Goal: Task Accomplishment & Management: Complete application form

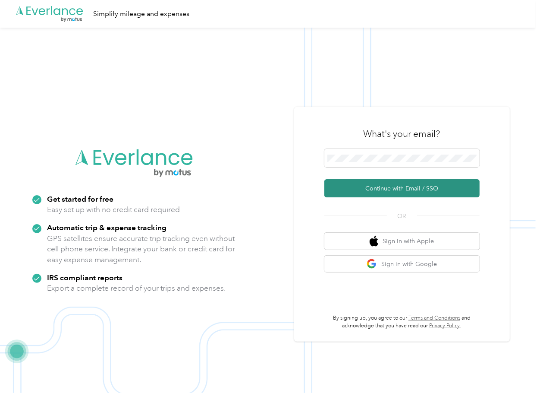
click at [351, 185] on button "Continue with Email / SSO" at bounding box center [401, 188] width 155 height 18
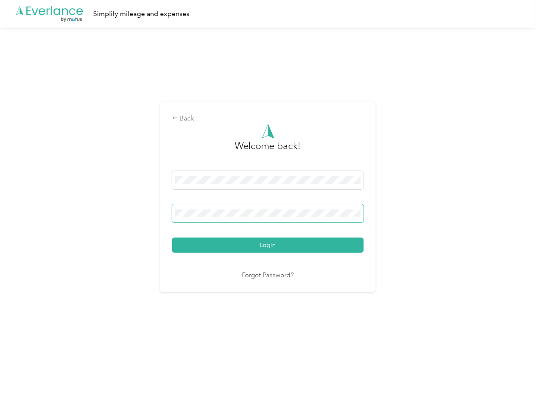
drag, startPoint x: 211, startPoint y: 201, endPoint x: 211, endPoint y: 206, distance: 4.8
click at [211, 203] on div "Login" at bounding box center [268, 212] width 192 height 82
click at [197, 239] on button "Login" at bounding box center [268, 244] width 192 height 15
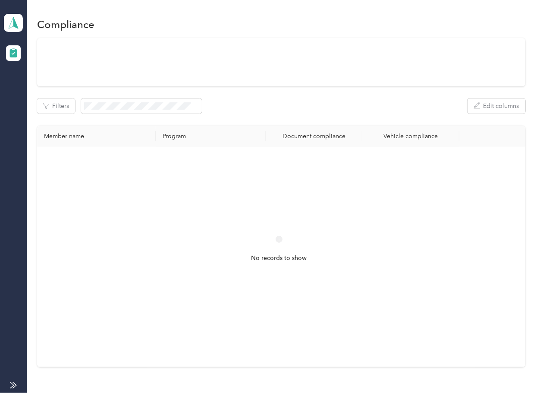
click at [376, 150] on div "No records to show" at bounding box center [279, 256] width 484 height 219
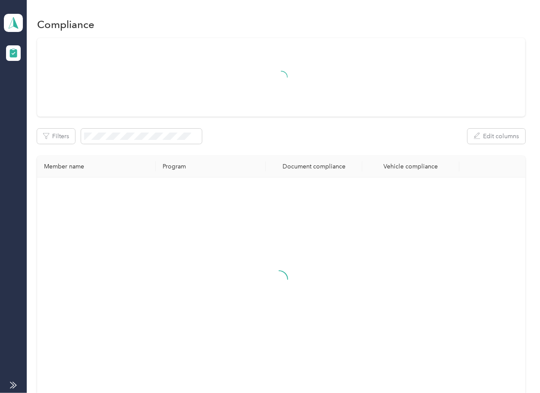
click at [312, 137] on div "Filters Edit columns" at bounding box center [281, 136] width 488 height 15
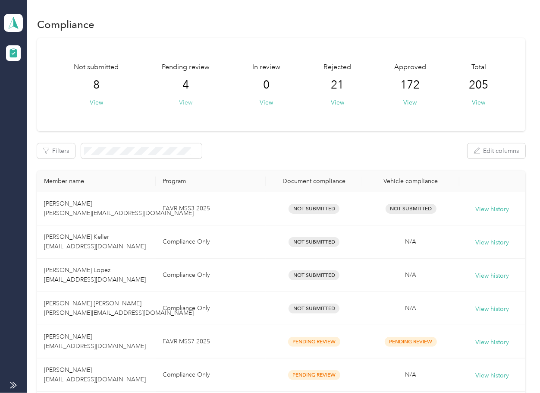
click at [187, 100] on button "View" at bounding box center [185, 102] width 13 height 9
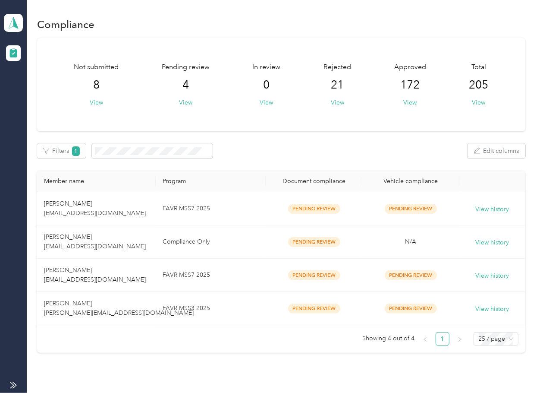
click at [314, 161] on div "Not submitted 8 View Pending review 4 View In review 0 View Rejected 21 View Ap…" at bounding box center [281, 195] width 488 height 315
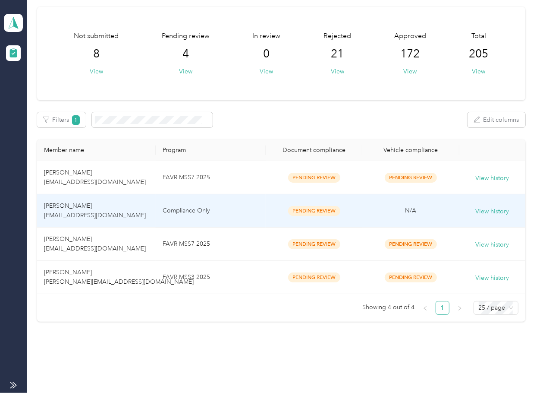
scroll to position [48, 0]
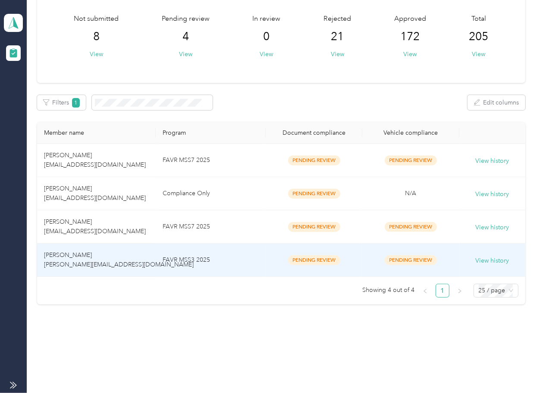
click at [203, 266] on td "FAVR MSS3 2025" at bounding box center [211, 259] width 110 height 33
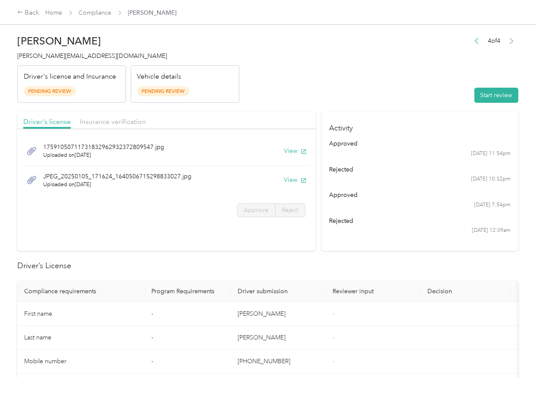
click at [403, 308] on td "-" at bounding box center [373, 314] width 95 height 24
click at [289, 151] on button "View" at bounding box center [295, 150] width 22 height 9
click at [286, 180] on button "View" at bounding box center [295, 179] width 22 height 9
drag, startPoint x: 248, startPoint y: 113, endPoint x: 141, endPoint y: 114, distance: 107.0
click at [246, 113] on div "Driver's license Insurance verification" at bounding box center [166, 120] width 299 height 17
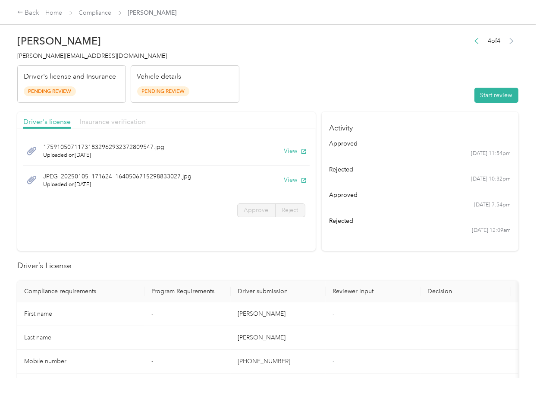
click at [94, 121] on span "Insurance verification" at bounding box center [113, 121] width 66 height 8
click at [113, 121] on span "Insurance verification" at bounding box center [113, 121] width 66 height 8
click at [288, 151] on button "View" at bounding box center [295, 150] width 22 height 9
click at [291, 179] on button "View" at bounding box center [295, 179] width 22 height 9
click at [371, 75] on header "[PERSON_NAME] [EMAIL_ADDRESS][DOMAIN_NAME] Driver's license and Insurance Pendi…" at bounding box center [267, 66] width 501 height 72
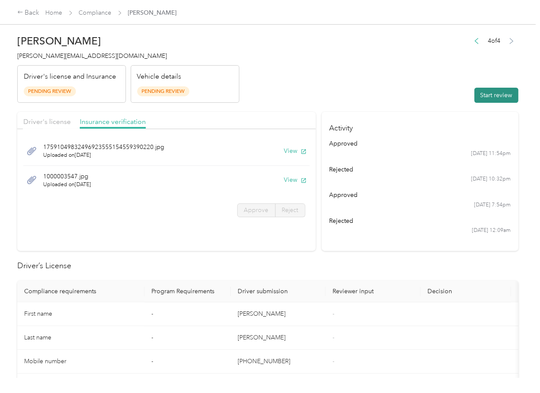
click at [482, 94] on button "Start review" at bounding box center [497, 95] width 44 height 15
click at [259, 204] on label "Approve" at bounding box center [256, 210] width 38 height 14
click at [233, 215] on div "Approve Reject" at bounding box center [166, 210] width 299 height 14
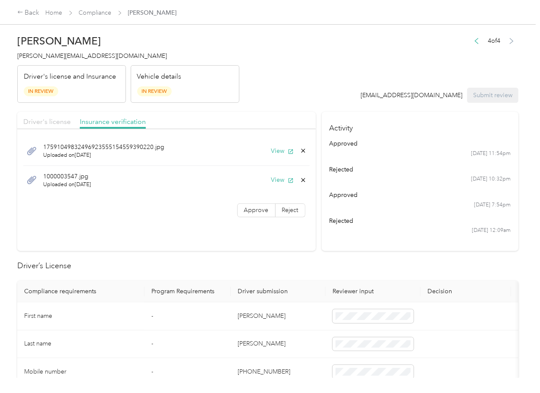
click at [57, 123] on span "Driver's license" at bounding box center [46, 121] width 47 height 8
click at [266, 209] on label "Approve" at bounding box center [256, 210] width 38 height 14
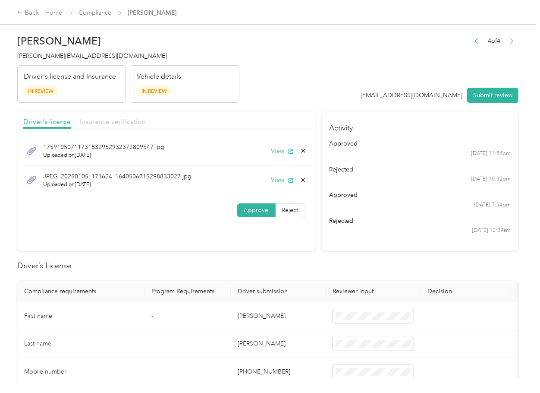
click at [116, 122] on span "Insurance verification" at bounding box center [113, 121] width 66 height 8
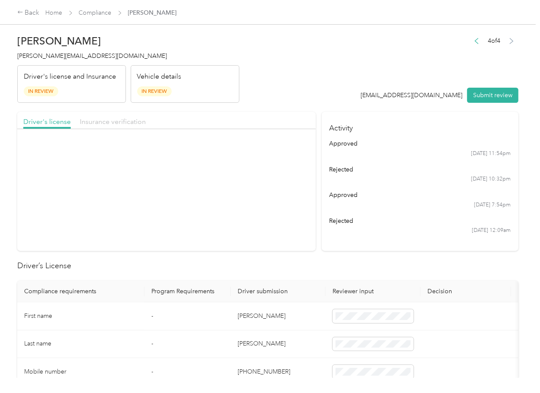
click at [116, 122] on span "Insurance verification" at bounding box center [113, 121] width 66 height 8
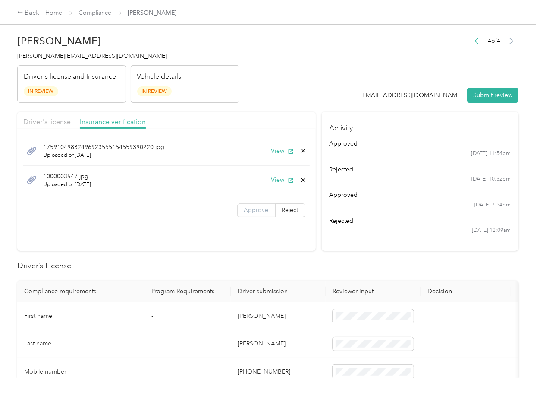
click at [258, 213] on span "Approve" at bounding box center [256, 209] width 25 height 7
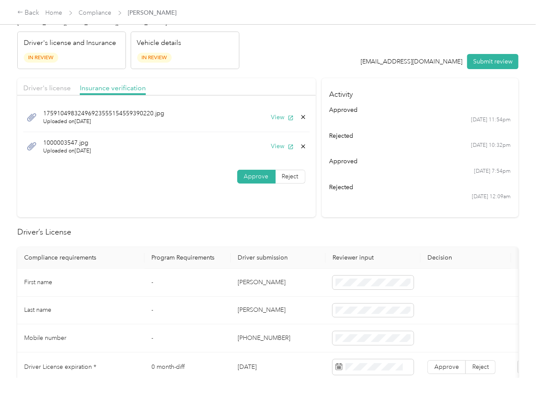
scroll to position [115, 0]
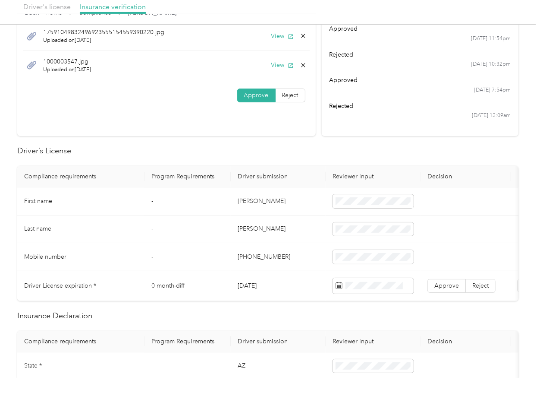
click at [257, 196] on td "[PERSON_NAME]" at bounding box center [278, 201] width 95 height 28
copy td "[PERSON_NAME]"
click at [257, 283] on td "[DATE]" at bounding box center [278, 286] width 95 height 30
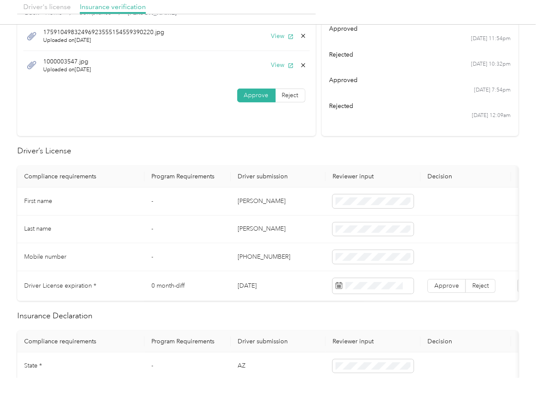
click at [257, 283] on td "[DATE]" at bounding box center [278, 286] width 95 height 30
click at [285, 227] on td "[PERSON_NAME]" at bounding box center [278, 229] width 95 height 28
click at [461, 289] on label "Approve" at bounding box center [447, 286] width 38 height 14
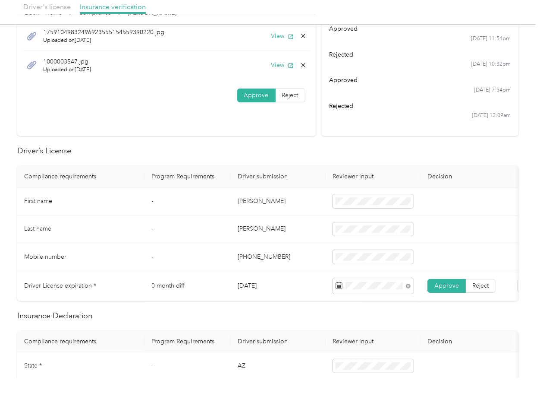
click at [448, 289] on label "Approve" at bounding box center [447, 286] width 38 height 14
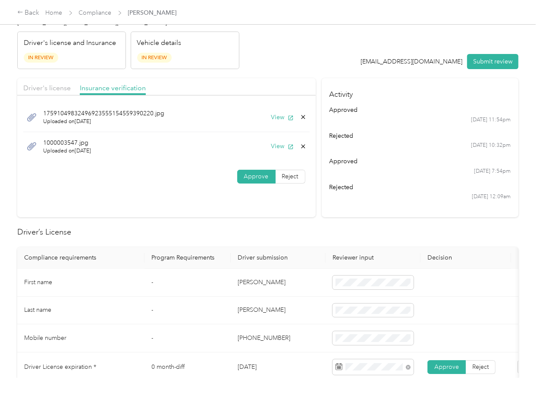
scroll to position [0, 0]
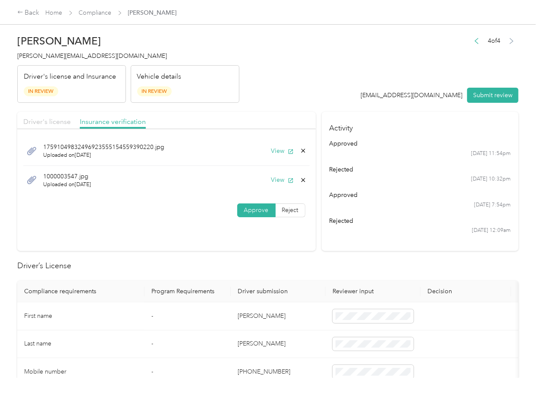
click at [63, 120] on span "Driver's license" at bounding box center [46, 121] width 47 height 8
click at [280, 145] on div "17591050711731832962932372809547.jpg Uploaded on [DATE] View" at bounding box center [166, 150] width 286 height 29
click at [279, 149] on button "View" at bounding box center [282, 150] width 22 height 9
click at [280, 186] on div "JPEG_20250105_171624_1640506715298833027.jpg Uploaded on [DATE] View" at bounding box center [166, 180] width 286 height 29
click at [302, 179] on icon at bounding box center [303, 179] width 7 height 7
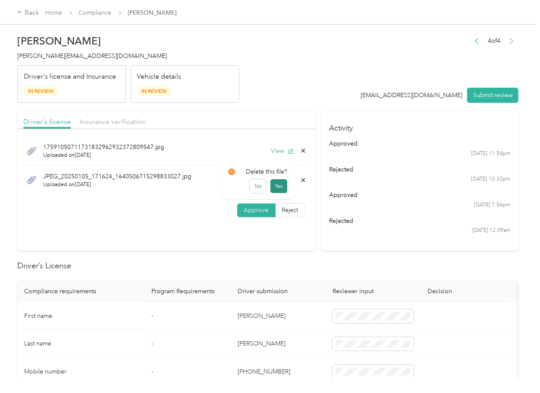
click at [281, 186] on button "Yes" at bounding box center [279, 186] width 17 height 14
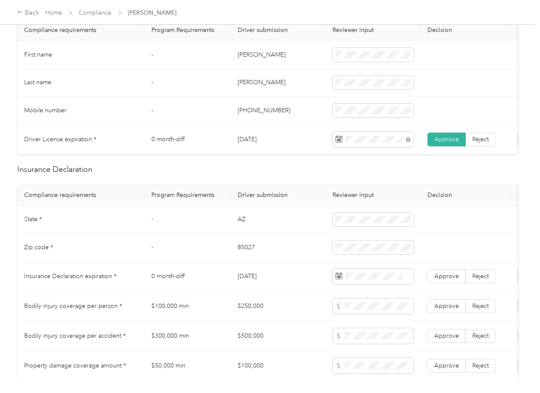
scroll to position [287, 0]
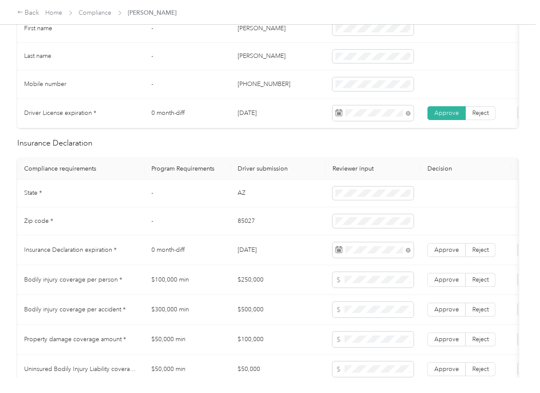
drag, startPoint x: 226, startPoint y: 232, endPoint x: 265, endPoint y: 240, distance: 40.0
click at [225, 233] on td "-" at bounding box center [188, 221] width 86 height 28
click at [445, 253] on span "Approve" at bounding box center [446, 249] width 25 height 7
click at [250, 202] on td "AZ" at bounding box center [278, 193] width 95 height 28
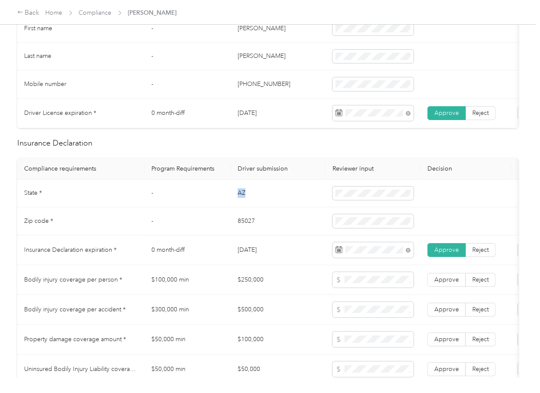
click at [250, 202] on td "AZ" at bounding box center [278, 193] width 95 height 28
copy td "AZ"
click at [261, 224] on td "85027" at bounding box center [278, 221] width 95 height 28
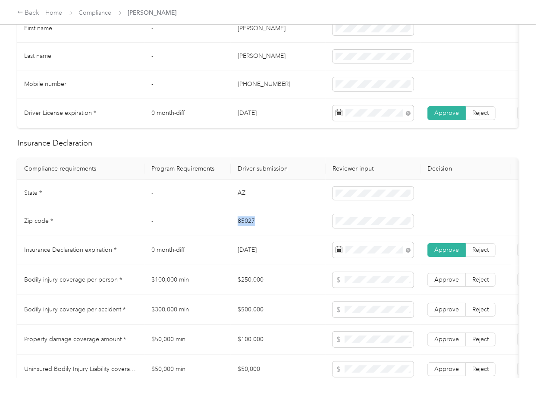
click at [261, 224] on td "85027" at bounding box center [278, 221] width 95 height 28
copy td "85027"
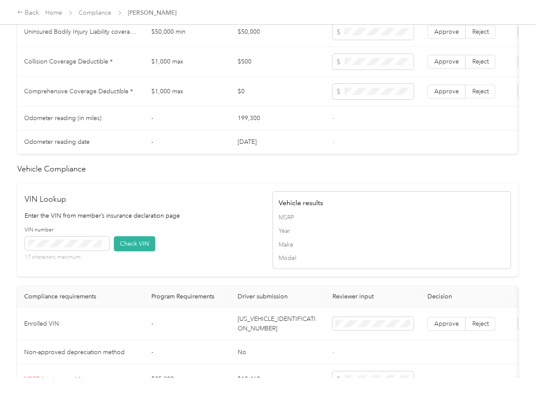
scroll to position [748, 0]
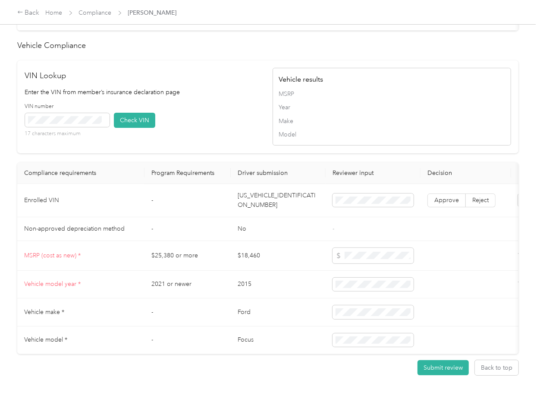
click at [275, 210] on td "[US_VEHICLE_IDENTIFICATION_NUMBER]" at bounding box center [278, 200] width 95 height 33
copy td "[US_VEHICLE_IDENTIFICATION_NUMBER]"
drag, startPoint x: 177, startPoint y: 131, endPoint x: 155, endPoint y: 130, distance: 22.0
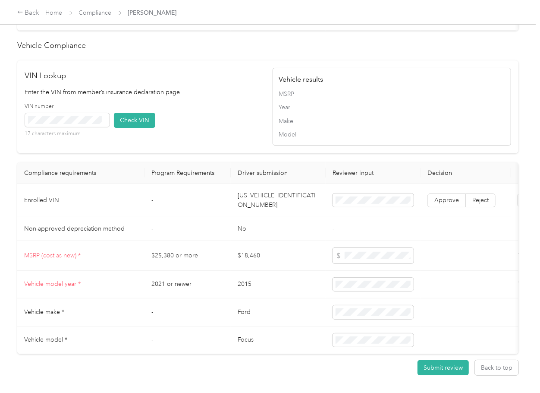
click at [177, 130] on div "VIN number 17 characters maximum Check VIN" at bounding box center [144, 123] width 239 height 41
drag, startPoint x: 132, startPoint y: 140, endPoint x: 275, endPoint y: 194, distance: 152.2
click at [133, 128] on button "Check VIN" at bounding box center [134, 120] width 41 height 15
click at [451, 207] on label "Approve" at bounding box center [447, 200] width 38 height 14
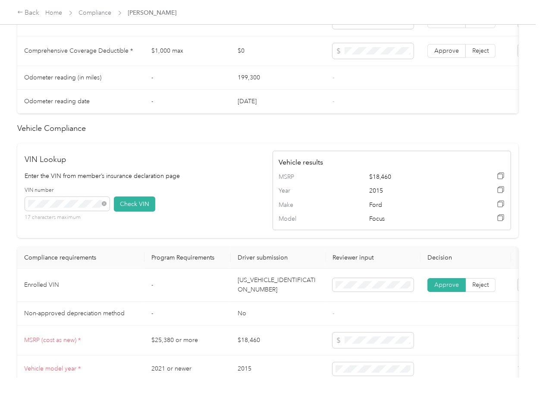
scroll to position [518, 0]
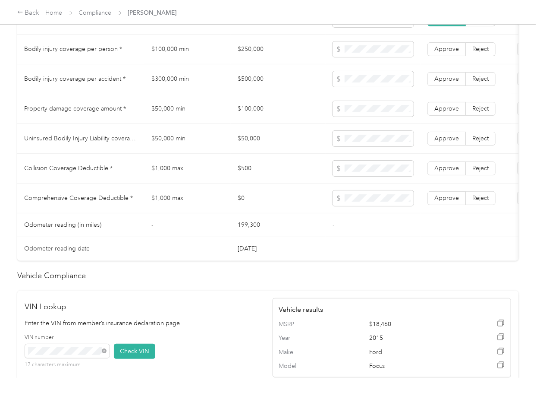
click at [252, 56] on td "$250,000" at bounding box center [278, 50] width 95 height 30
copy td "$250,000"
click at [369, 51] on span at bounding box center [373, 49] width 81 height 16
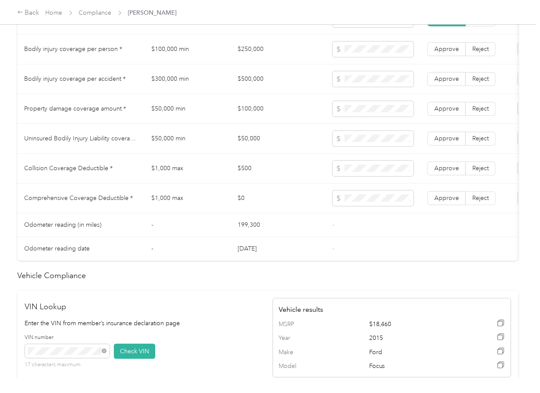
click at [254, 94] on td "$500,000" at bounding box center [278, 79] width 95 height 30
copy td "$500,000"
click at [255, 113] on td "$100,000" at bounding box center [278, 109] width 95 height 30
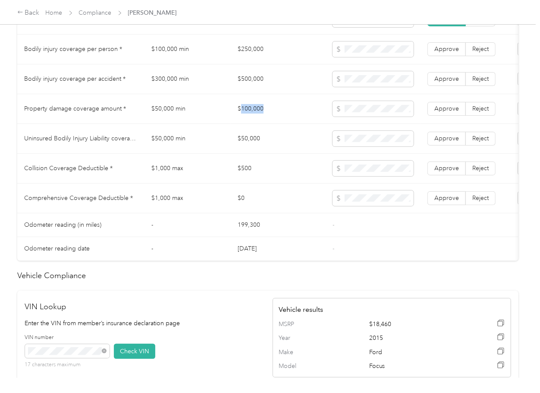
click at [255, 113] on td "$100,000" at bounding box center [278, 109] width 95 height 30
copy td "$100,000"
click at [303, 112] on tr "Property damage coverage amount * $50,000 min $100,000 Approve Reject" at bounding box center [321, 109] width 608 height 30
click at [244, 143] on td "$50,000" at bounding box center [278, 139] width 95 height 30
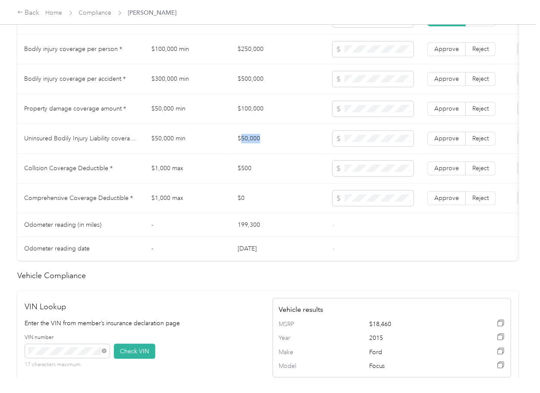
click at [244, 143] on td "$50,000" at bounding box center [278, 139] width 95 height 30
copy td "$50,000"
click at [243, 181] on td "$500" at bounding box center [278, 169] width 95 height 30
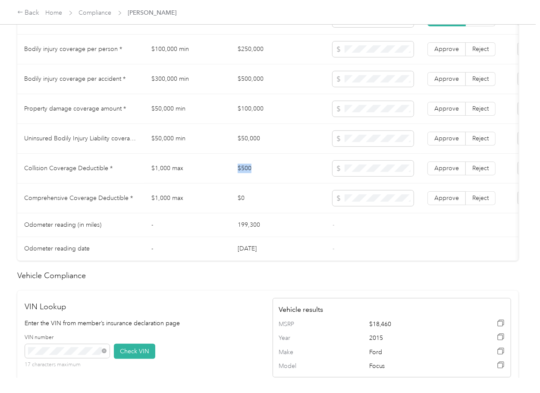
click at [243, 181] on td "$500" at bounding box center [278, 169] width 95 height 30
copy td "$500"
drag, startPoint x: 389, startPoint y: 224, endPoint x: 394, endPoint y: 225, distance: 5.6
click at [390, 225] on td "-" at bounding box center [373, 225] width 95 height 24
click at [441, 201] on span "Approve" at bounding box center [446, 197] width 25 height 7
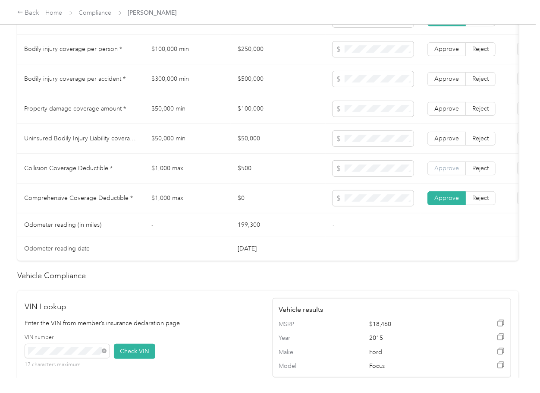
click at [447, 175] on label "Approve" at bounding box center [447, 168] width 38 height 14
click at [453, 140] on label "Approve" at bounding box center [447, 139] width 38 height 14
click at [453, 112] on span "Approve" at bounding box center [446, 108] width 25 height 7
click at [450, 82] on span "Approve" at bounding box center [446, 78] width 25 height 7
click at [449, 53] on span "Approve" at bounding box center [446, 48] width 25 height 7
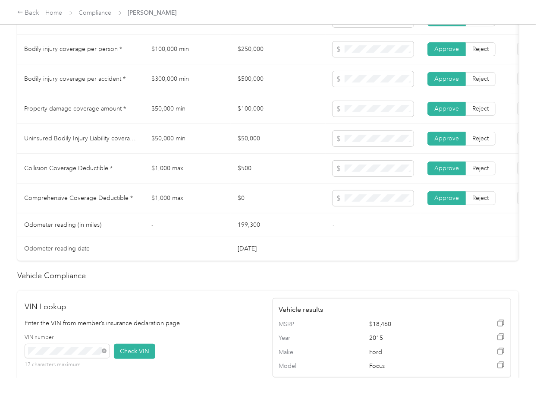
click at [357, 226] on td "-" at bounding box center [373, 225] width 95 height 24
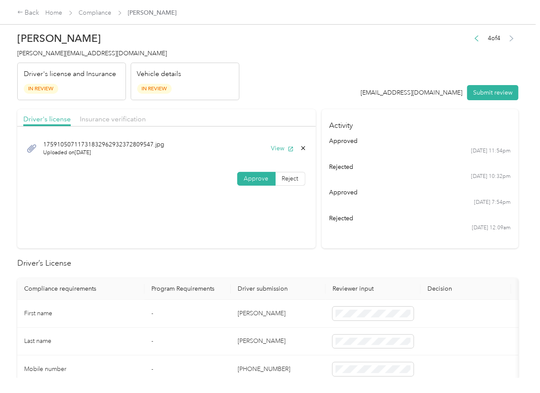
scroll to position [0, 0]
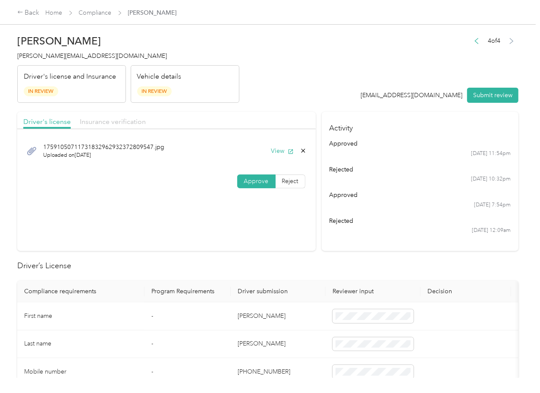
click at [135, 121] on span "Insurance verification" at bounding box center [113, 121] width 66 height 8
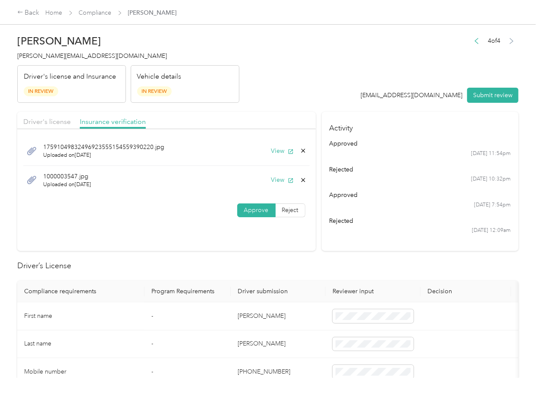
click at [301, 179] on icon at bounding box center [303, 180] width 4 height 4
click at [279, 186] on button "Yes" at bounding box center [279, 186] width 17 height 14
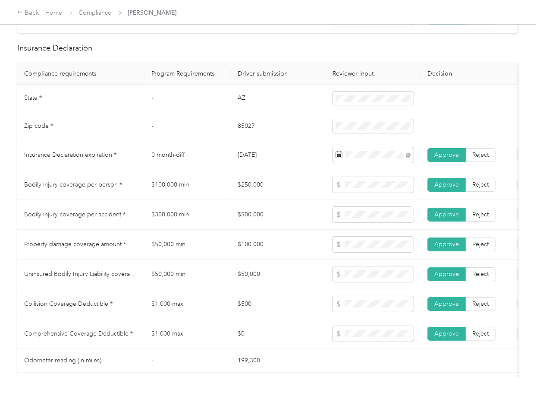
scroll to position [403, 0]
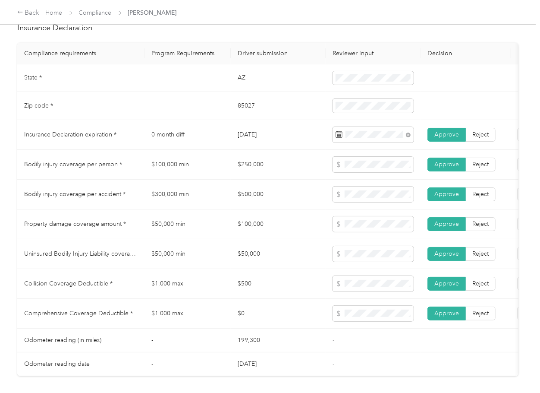
click at [317, 248] on td "$50,000" at bounding box center [278, 254] width 95 height 30
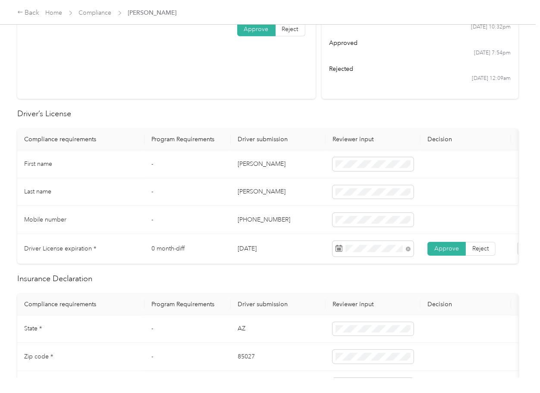
scroll to position [0, 0]
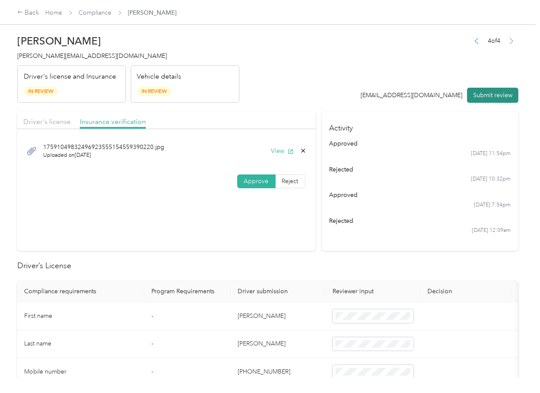
click at [477, 99] on button "Submit review" at bounding box center [492, 95] width 51 height 15
click at [87, 56] on span "[PERSON_NAME][EMAIL_ADDRESS][DOMAIN_NAME]" at bounding box center [92, 55] width 150 height 7
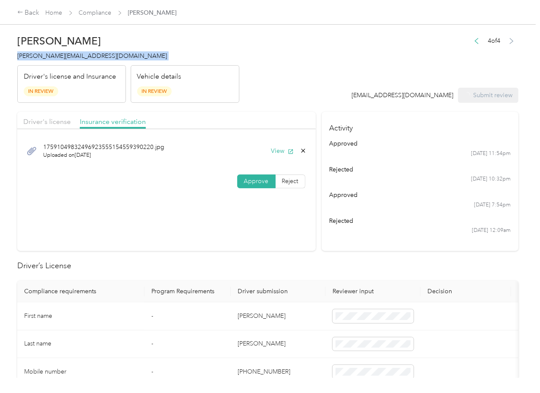
click at [87, 56] on span "[PERSON_NAME][EMAIL_ADDRESS][DOMAIN_NAME]" at bounding box center [92, 55] width 150 height 7
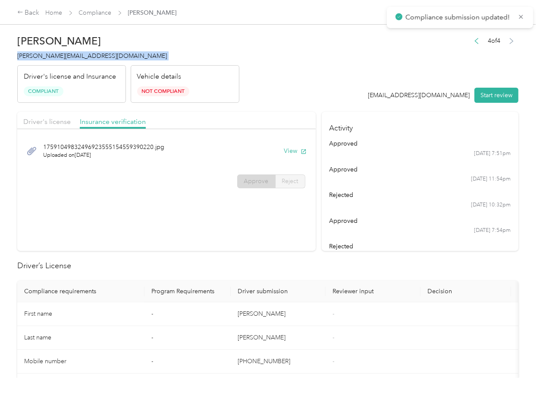
copy span "[PERSON_NAME][EMAIL_ADDRESS][DOMAIN_NAME]"
click at [348, 250] on div "rejected" at bounding box center [420, 246] width 182 height 9
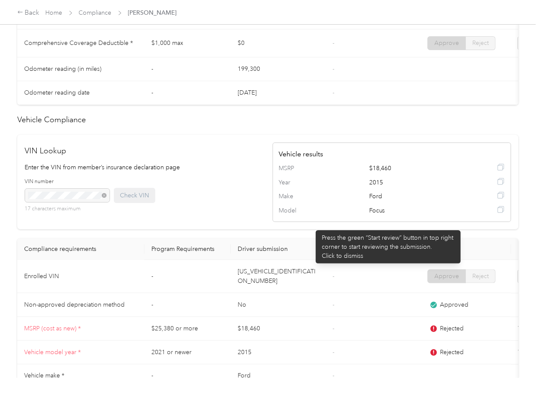
scroll to position [765, 0]
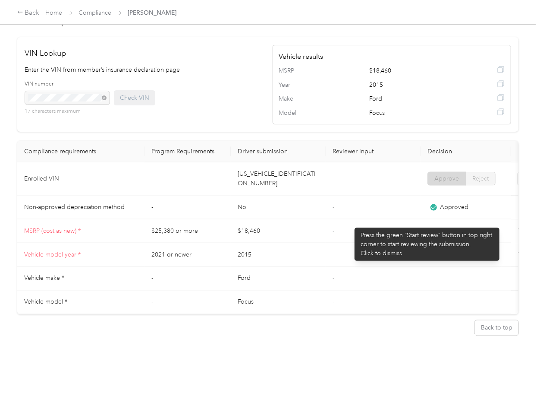
click at [358, 219] on td "-" at bounding box center [373, 231] width 95 height 24
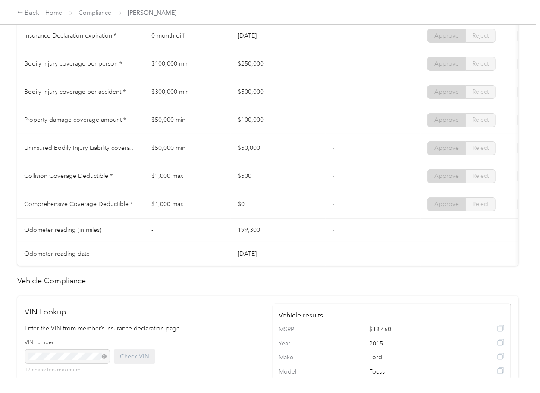
scroll to position [420, 0]
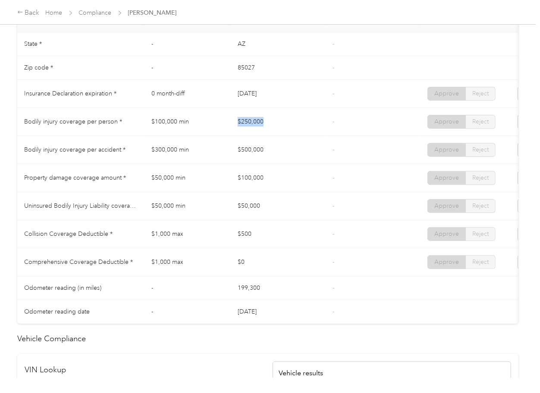
drag, startPoint x: 218, startPoint y: 120, endPoint x: 307, endPoint y: 133, distance: 89.4
click at [307, 133] on tr "Bodily injury coverage per person * $100,000 min $250,000 - Approve Reject" at bounding box center [321, 122] width 608 height 28
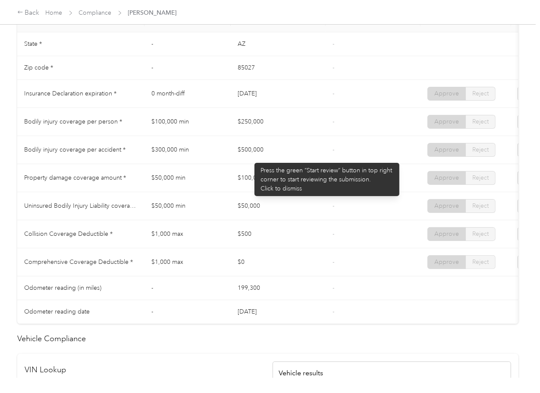
drag, startPoint x: 244, startPoint y: 158, endPoint x: 267, endPoint y: 170, distance: 25.7
click at [278, 159] on td "$500,000" at bounding box center [278, 150] width 95 height 28
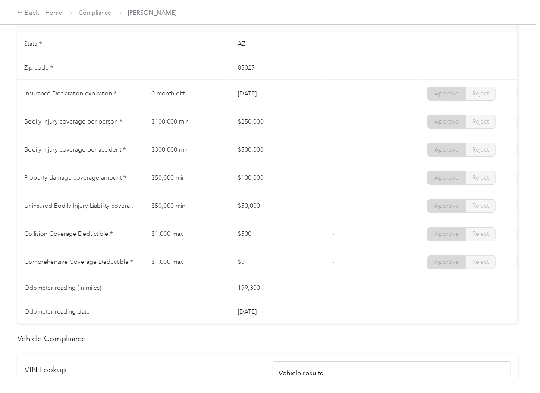
drag, startPoint x: 246, startPoint y: 179, endPoint x: 289, endPoint y: 182, distance: 42.8
click at [283, 180] on td "$100,000" at bounding box center [278, 178] width 95 height 28
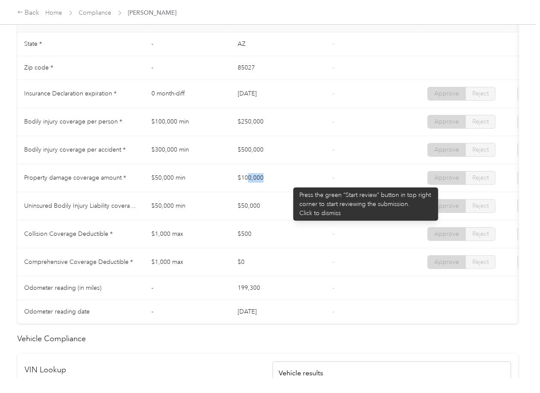
click at [293, 185] on td "$100,000" at bounding box center [278, 178] width 95 height 28
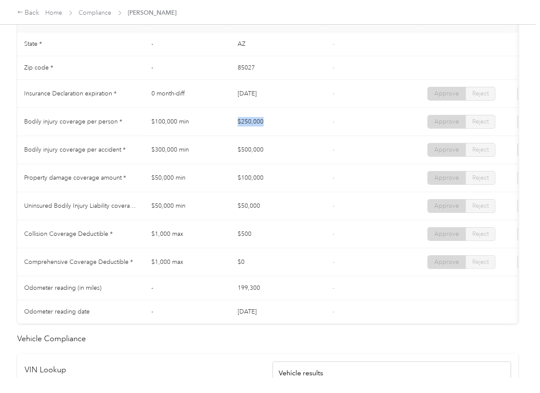
drag, startPoint x: 265, startPoint y: 130, endPoint x: 272, endPoint y: 133, distance: 7.7
click at [272, 131] on td "$250,000" at bounding box center [278, 122] width 95 height 28
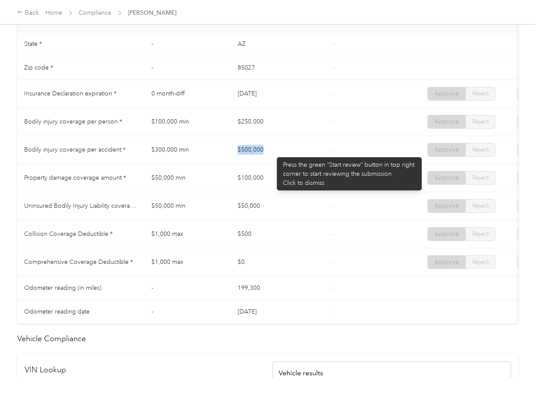
drag, startPoint x: 258, startPoint y: 152, endPoint x: 273, endPoint y: 153, distance: 15.1
click at [273, 153] on tr "Bodily injury coverage per accident * $300,000 min $500,000 - Approve Reject" at bounding box center [321, 150] width 608 height 28
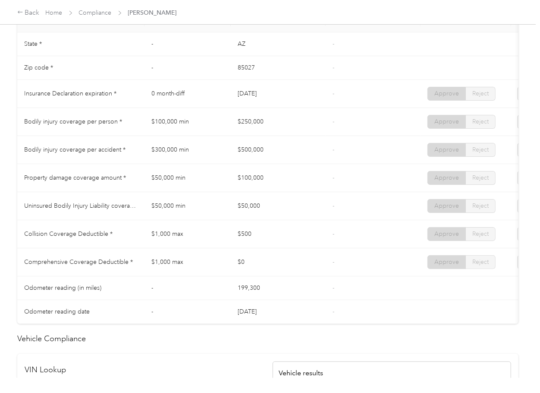
click at [252, 129] on td "$250,000" at bounding box center [278, 122] width 95 height 28
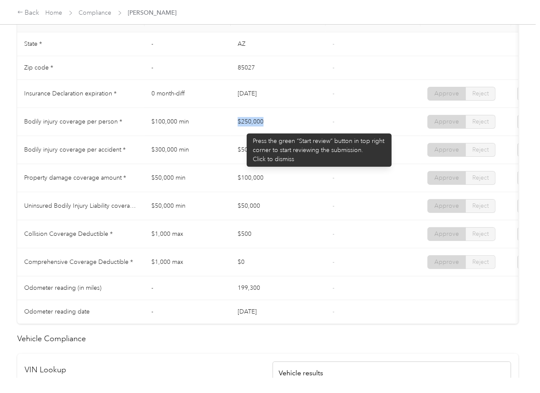
drag, startPoint x: 242, startPoint y: 129, endPoint x: 282, endPoint y: 129, distance: 39.3
click at [282, 129] on td "$250,000" at bounding box center [278, 122] width 95 height 28
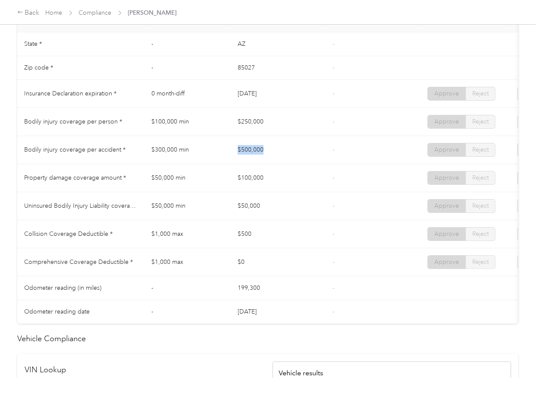
drag, startPoint x: 238, startPoint y: 154, endPoint x: 273, endPoint y: 156, distance: 35.5
click at [273, 156] on td "$500,000" at bounding box center [278, 150] width 95 height 28
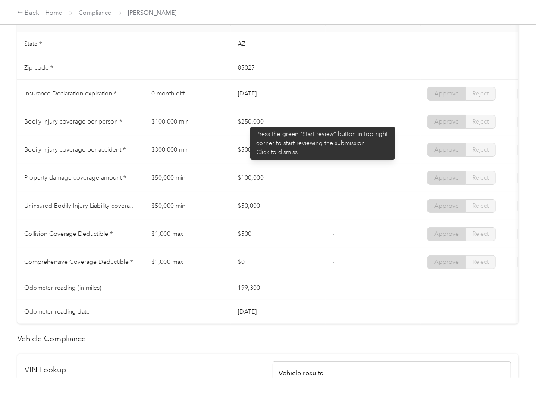
drag, startPoint x: 246, startPoint y: 122, endPoint x: 266, endPoint y: 124, distance: 20.4
click at [263, 123] on td "$250,000" at bounding box center [278, 122] width 95 height 28
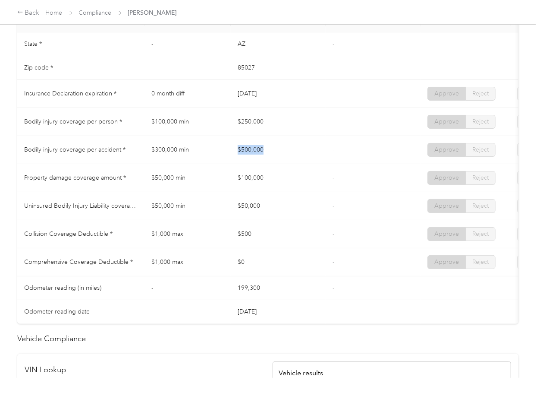
drag, startPoint x: 233, startPoint y: 153, endPoint x: 284, endPoint y: 156, distance: 51.4
click at [284, 156] on td "$500,000" at bounding box center [278, 150] width 95 height 28
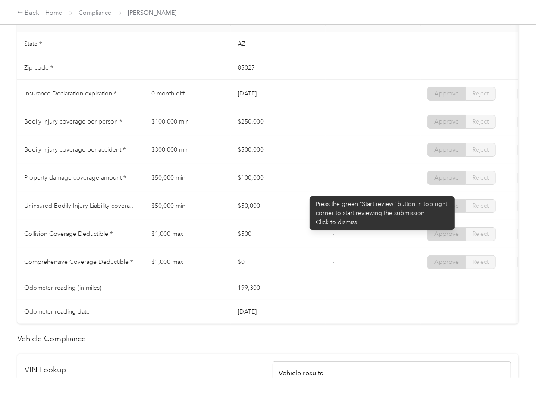
click at [305, 192] on td "$100,000" at bounding box center [278, 178] width 95 height 28
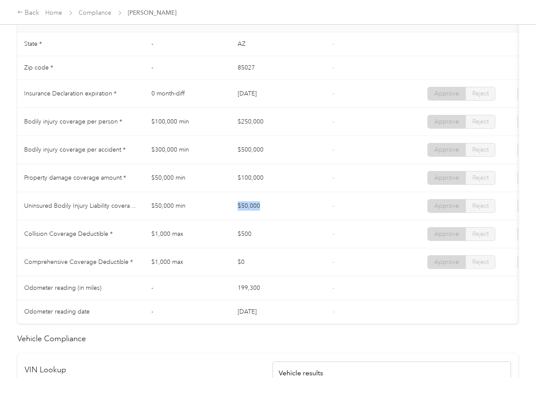
click at [283, 211] on td "$50,000" at bounding box center [278, 206] width 95 height 28
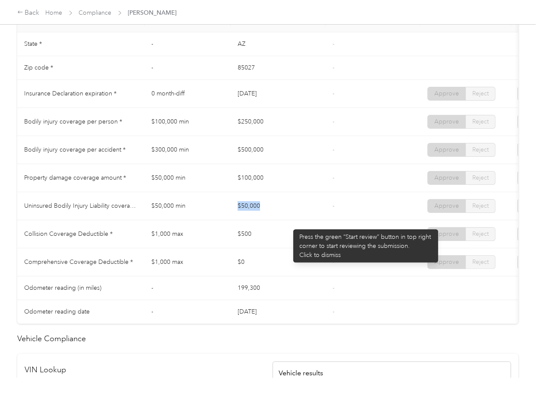
click at [290, 220] on td "$50,000" at bounding box center [278, 206] width 95 height 28
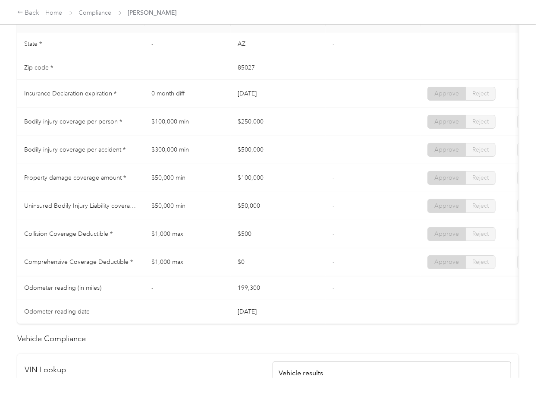
click at [267, 246] on td "$500" at bounding box center [278, 234] width 95 height 28
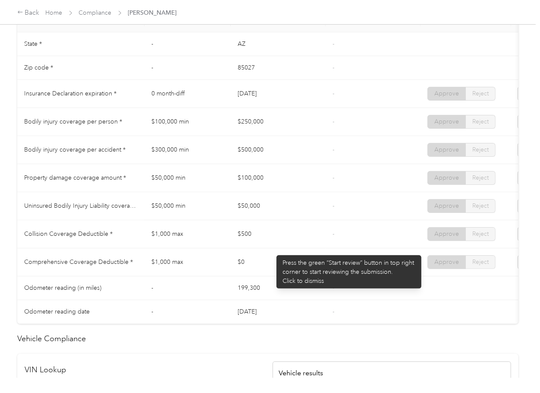
click at [272, 248] on td "$500" at bounding box center [278, 234] width 95 height 28
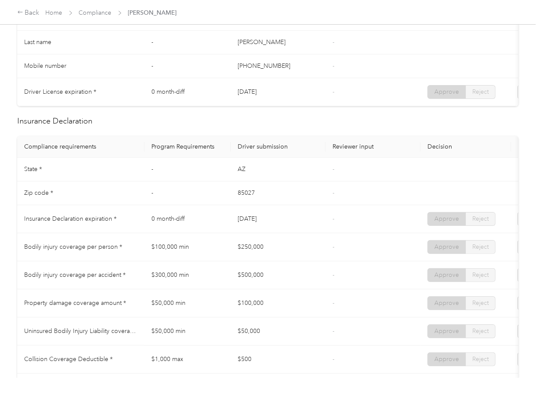
scroll to position [0, 0]
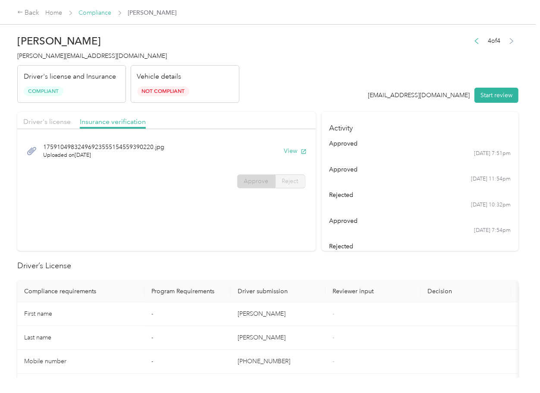
click at [92, 11] on link "Compliance" at bounding box center [95, 12] width 33 height 7
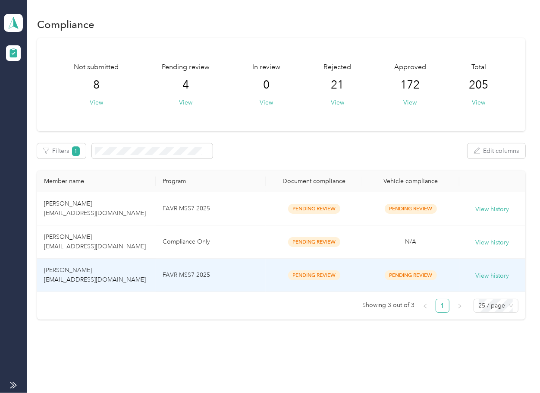
click at [151, 267] on td "[PERSON_NAME] [EMAIL_ADDRESS][DOMAIN_NAME]" at bounding box center [96, 274] width 119 height 33
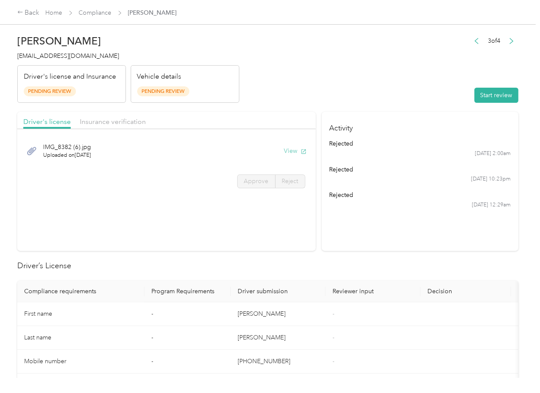
click at [290, 147] on button "View" at bounding box center [295, 150] width 22 height 9
click at [99, 122] on span "Insurance verification" at bounding box center [113, 121] width 66 height 8
click at [129, 122] on span "Insurance verification" at bounding box center [113, 121] width 66 height 8
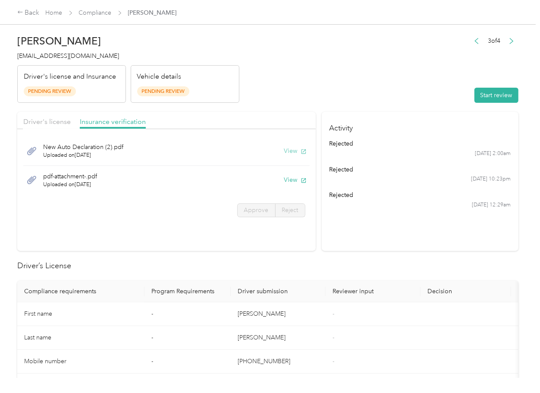
click at [292, 150] on button "View" at bounding box center [295, 150] width 22 height 9
click at [287, 181] on button "View" at bounding box center [295, 179] width 22 height 9
drag, startPoint x: 405, startPoint y: 83, endPoint x: 502, endPoint y: 83, distance: 97.5
click at [406, 83] on header "[PERSON_NAME] [EMAIL_ADDRESS][DOMAIN_NAME] Driver's license and Insurance Pendi…" at bounding box center [267, 66] width 501 height 72
click at [502, 83] on div "3 of 4 Start review" at bounding box center [494, 69] width 49 height 68
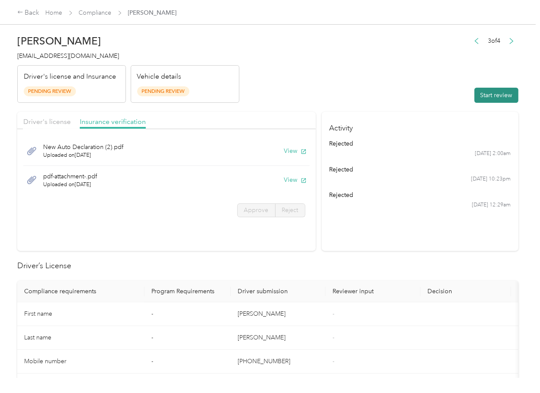
click at [494, 89] on button "Start review" at bounding box center [497, 95] width 44 height 15
drag, startPoint x: 22, startPoint y: 117, endPoint x: 38, endPoint y: 121, distance: 17.2
click at [22, 117] on div "Driver's license Insurance verification" at bounding box center [166, 120] width 299 height 17
click at [40, 121] on span "Driver's license" at bounding box center [46, 121] width 47 height 8
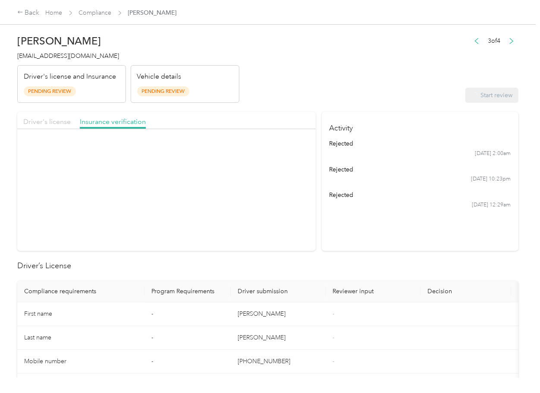
click at [40, 121] on span "Driver's license" at bounding box center [46, 121] width 47 height 8
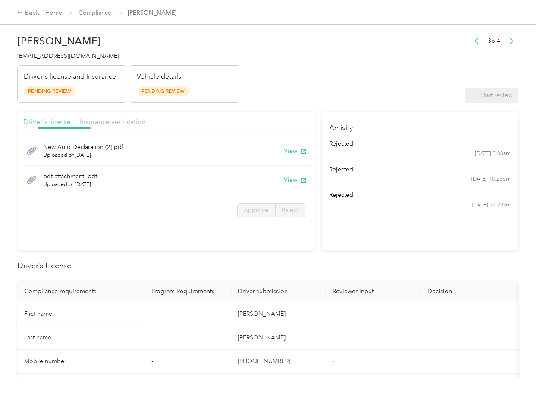
click at [40, 121] on span "Driver's license" at bounding box center [46, 121] width 47 height 8
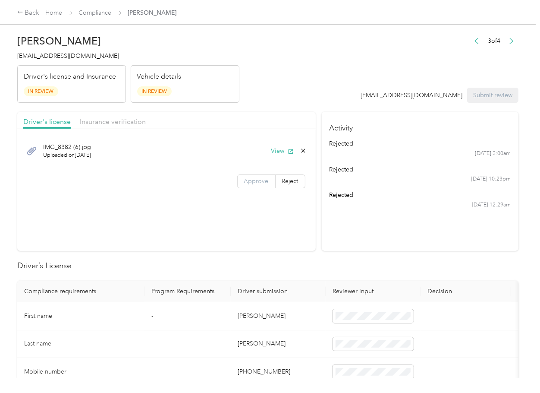
click at [246, 182] on span "Approve" at bounding box center [256, 180] width 25 height 7
click at [253, 182] on span "Approve" at bounding box center [256, 180] width 25 height 7
click at [88, 117] on span "Insurance verification" at bounding box center [113, 121] width 66 height 8
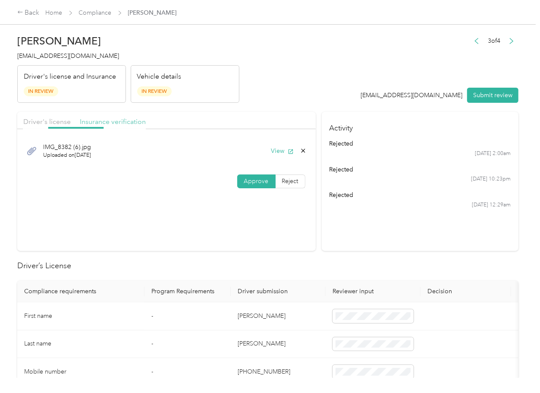
click at [94, 122] on span "Insurance verification" at bounding box center [113, 121] width 66 height 8
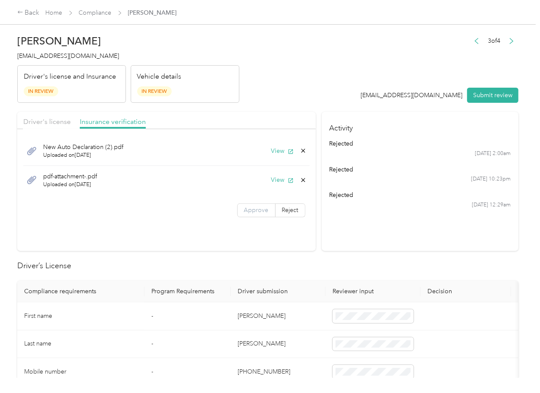
click at [259, 206] on span "Approve" at bounding box center [256, 209] width 25 height 7
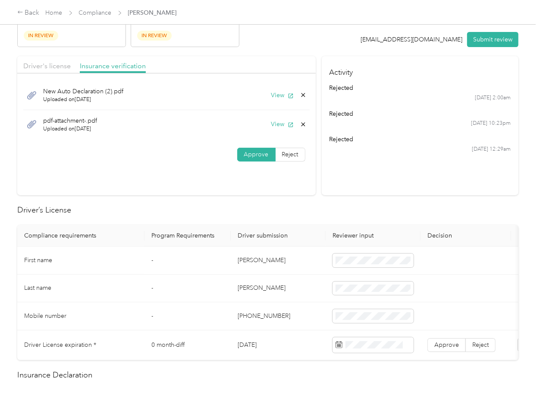
scroll to position [115, 0]
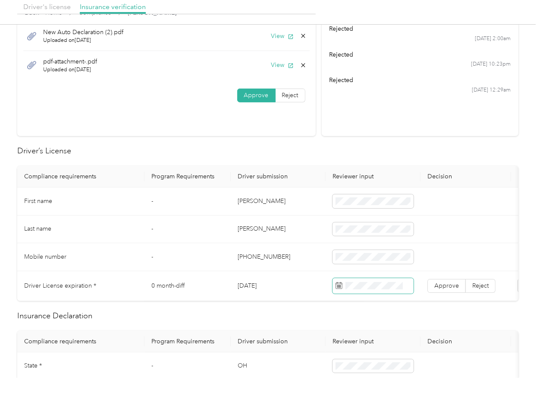
click at [369, 289] on span at bounding box center [373, 286] width 81 height 16
click at [418, 164] on icon at bounding box center [417, 166] width 9 height 9
drag, startPoint x: 365, startPoint y: 209, endPoint x: 410, endPoint y: 259, distance: 67.2
click at [365, 210] on div "6" at bounding box center [364, 209] width 11 height 11
click at [439, 286] on span "Approve" at bounding box center [446, 285] width 25 height 7
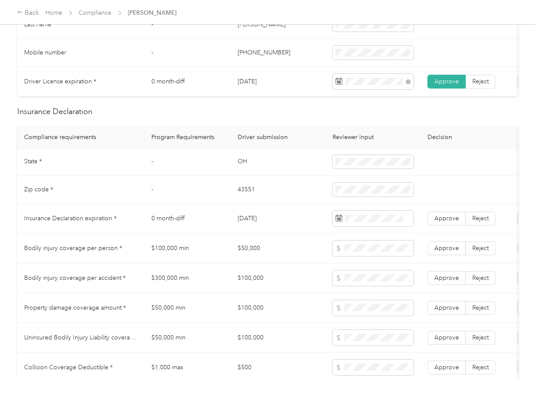
scroll to position [345, 0]
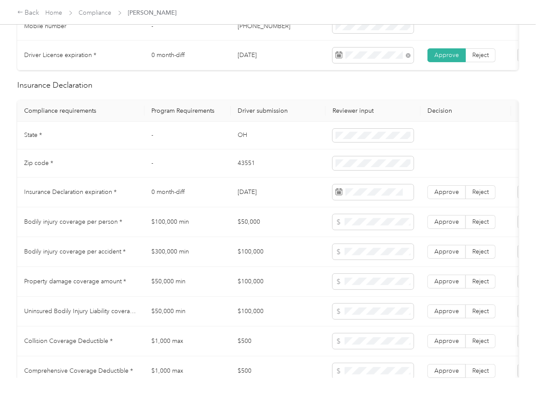
click at [236, 144] on td "OH" at bounding box center [278, 136] width 95 height 28
click at [362, 142] on span at bounding box center [373, 136] width 81 height 14
click at [237, 141] on td "OH" at bounding box center [278, 136] width 95 height 28
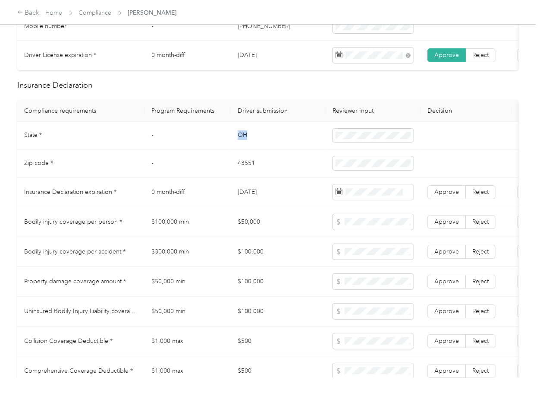
click at [237, 141] on td "OH" at bounding box center [278, 136] width 95 height 28
click at [242, 169] on td "43551" at bounding box center [278, 163] width 95 height 28
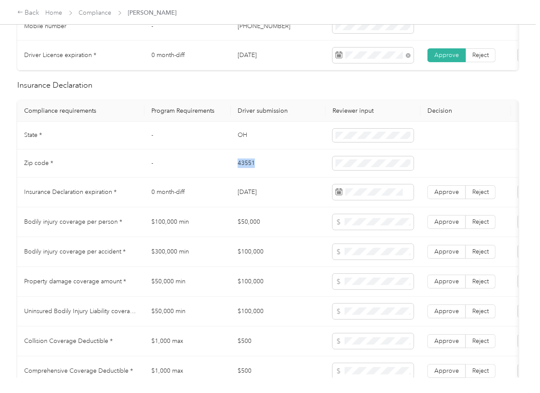
click at [242, 169] on td "43551" at bounding box center [278, 163] width 95 height 28
click at [258, 202] on td "[DATE]" at bounding box center [278, 192] width 95 height 30
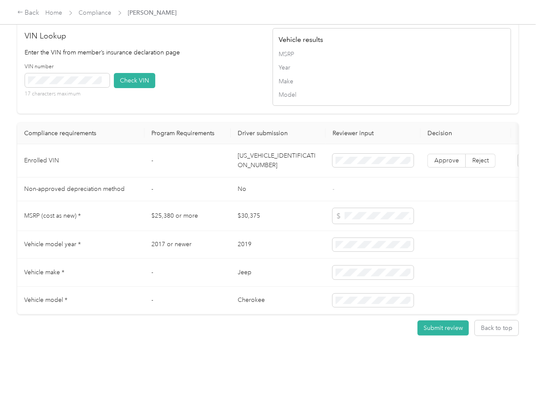
click at [262, 150] on td "[US_VEHICLE_IDENTIFICATION_NUMBER]" at bounding box center [278, 160] width 95 height 33
click at [237, 57] on div "VIN Lookup Enter the VIN from member’s insurance declaration page VIN number 17…" at bounding box center [144, 67] width 239 height 74
click at [148, 82] on button "Check VIN" at bounding box center [134, 80] width 41 height 15
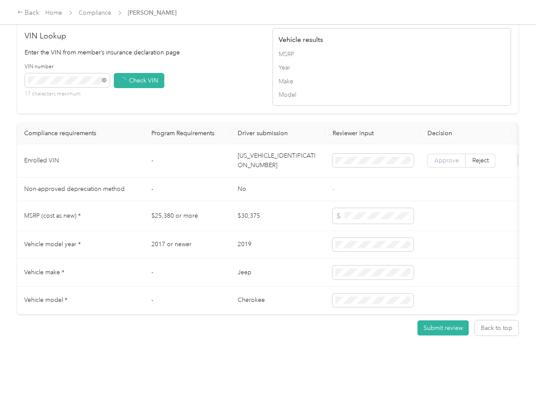
click at [432, 156] on label "Approve" at bounding box center [447, 161] width 38 height 14
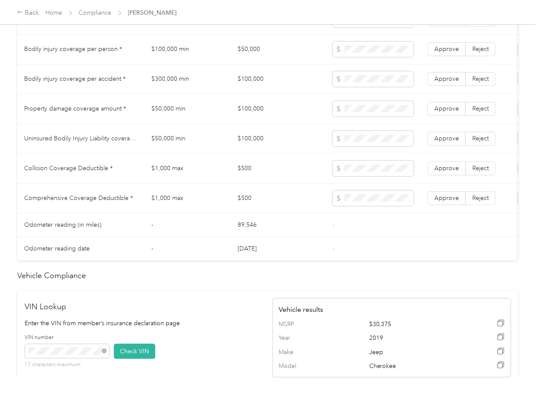
scroll to position [403, 0]
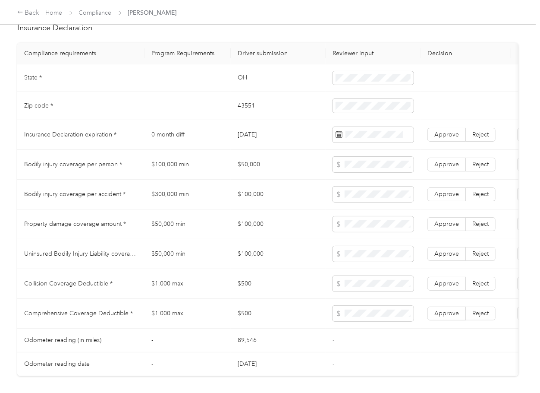
click at [259, 141] on td "[DATE]" at bounding box center [278, 135] width 95 height 30
click at [453, 138] on span "Approve" at bounding box center [446, 134] width 25 height 7
click at [225, 192] on td "$300,000 min" at bounding box center [188, 194] width 86 height 30
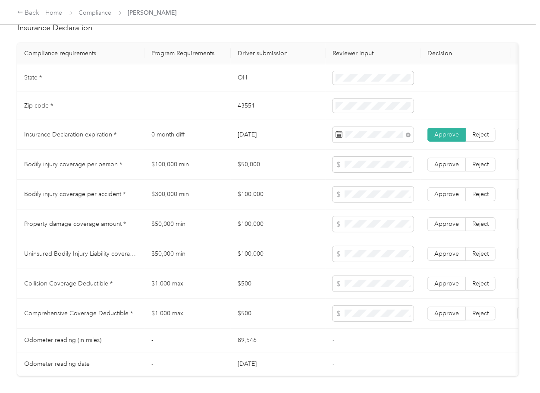
scroll to position [518, 0]
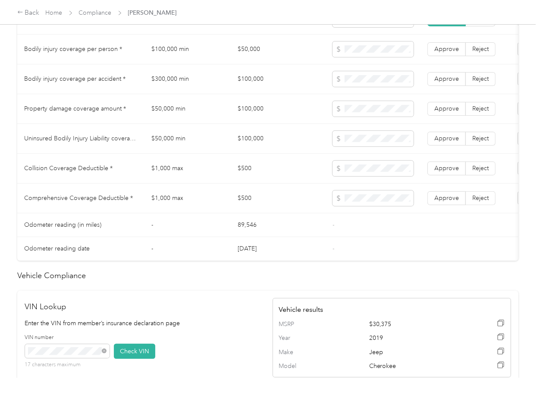
click at [246, 179] on td "$500" at bounding box center [278, 169] width 95 height 30
click at [452, 172] on span "Approve" at bounding box center [446, 167] width 25 height 7
click at [447, 201] on span "Approve" at bounding box center [446, 197] width 25 height 7
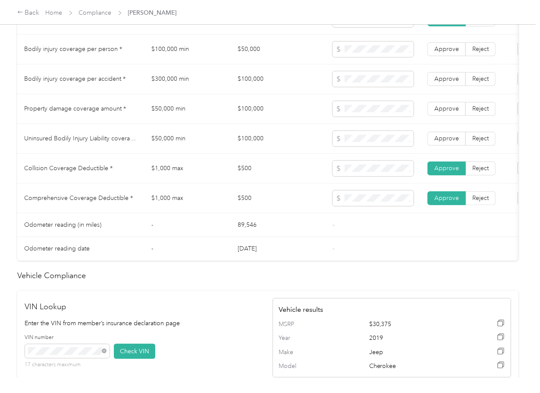
click at [286, 223] on td "89,546" at bounding box center [278, 225] width 95 height 24
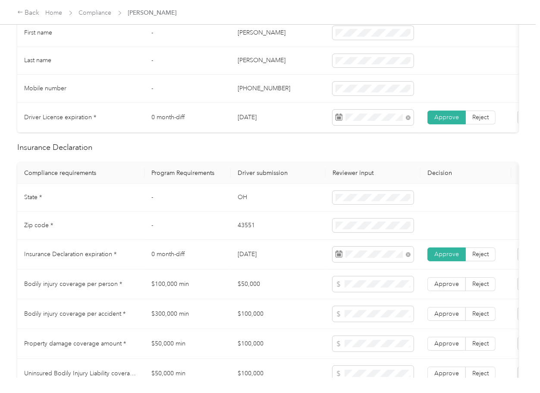
scroll to position [460, 0]
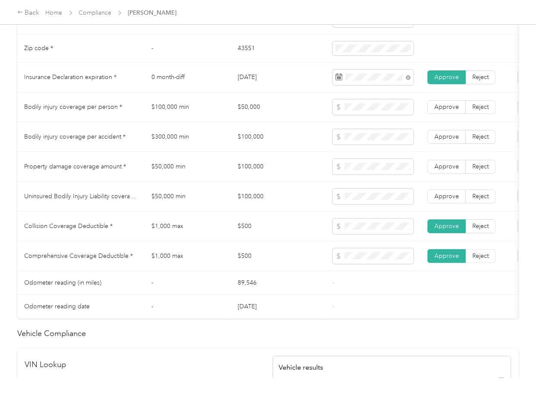
click at [256, 117] on td "$50,000" at bounding box center [278, 107] width 95 height 30
click at [186, 116] on td "$100,000 min" at bounding box center [188, 107] width 86 height 30
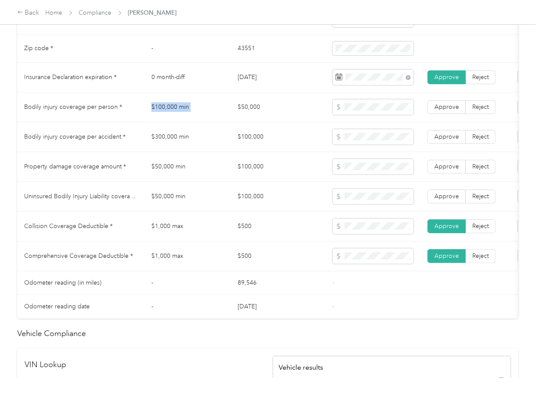
click at [186, 116] on td "$100,000 min" at bounding box center [188, 107] width 86 height 30
click at [153, 147] on td "$300,000 min" at bounding box center [188, 137] width 86 height 30
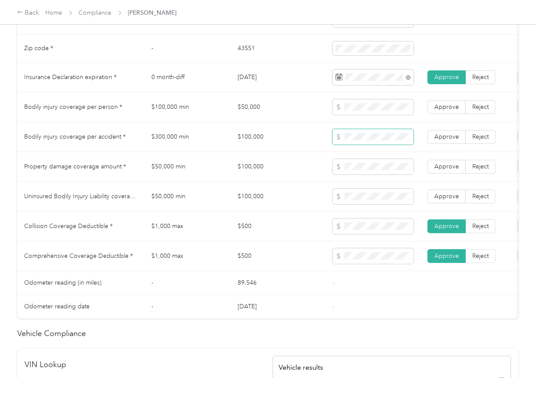
click at [369, 145] on span at bounding box center [373, 137] width 81 height 16
click at [444, 140] on span "Approve" at bounding box center [446, 136] width 25 height 7
click at [446, 114] on label "Approve" at bounding box center [447, 107] width 38 height 14
click at [450, 170] on span "Approve" at bounding box center [446, 166] width 25 height 7
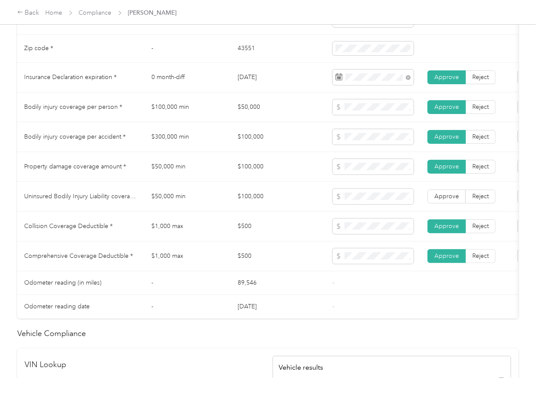
drag, startPoint x: 195, startPoint y: 204, endPoint x: 46, endPoint y: 212, distance: 149.9
click at [195, 205] on td "$50,000 min" at bounding box center [188, 197] width 86 height 30
click at [337, 234] on span at bounding box center [373, 226] width 81 height 16
click at [254, 208] on td "$100,000" at bounding box center [278, 197] width 95 height 30
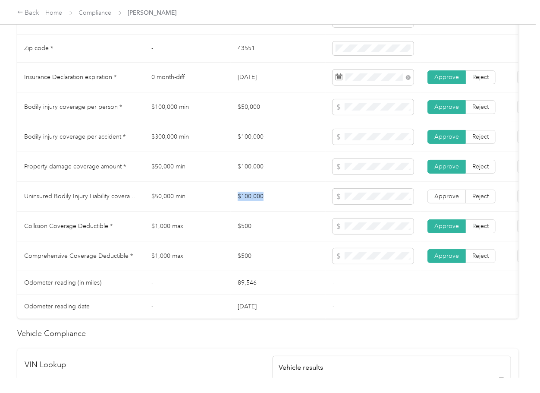
click at [254, 208] on td "$100,000" at bounding box center [278, 197] width 95 height 30
click at [472, 200] on span "Reject" at bounding box center [480, 195] width 16 height 7
click at [457, 200] on span "Approve" at bounding box center [446, 195] width 25 height 7
click at [186, 263] on td "$1,000 max" at bounding box center [188, 256] width 86 height 30
click at [123, 221] on td "Collision Coverage Deductible *" at bounding box center [80, 226] width 127 height 30
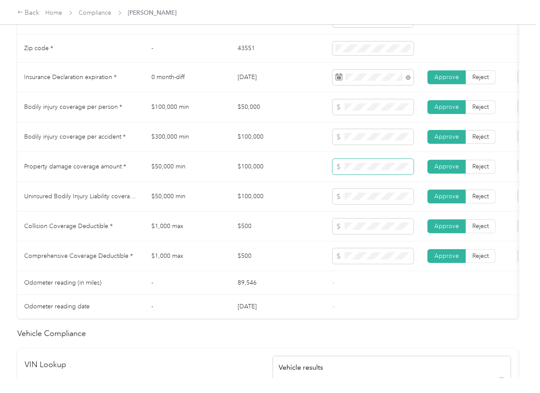
click at [353, 170] on span at bounding box center [373, 167] width 81 height 16
click at [356, 211] on td at bounding box center [373, 197] width 95 height 30
click at [296, 230] on td "$500" at bounding box center [278, 226] width 95 height 30
click at [203, 132] on td "$300,000 min" at bounding box center [188, 137] width 86 height 30
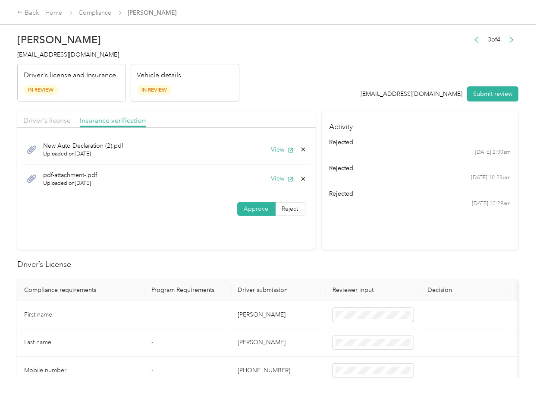
scroll to position [0, 0]
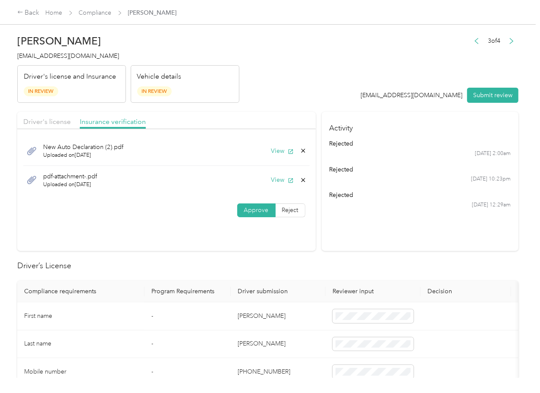
click at [305, 179] on div "pdf-attachment-.pdf Uploaded on [DATE] View" at bounding box center [166, 180] width 286 height 29
click at [283, 185] on div "pdf-attachment-.pdf Uploaded on [DATE] View" at bounding box center [166, 180] width 286 height 29
click at [301, 179] on icon at bounding box center [303, 180] width 4 height 4
click at [285, 183] on button "Yes" at bounding box center [279, 186] width 17 height 14
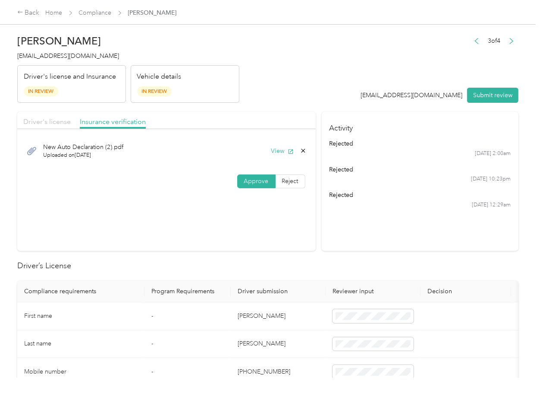
click at [65, 121] on span "Driver's license" at bounding box center [46, 121] width 47 height 8
click at [63, 62] on div "[PERSON_NAME] [PERSON_NAME][EMAIL_ADDRESS][DOMAIN_NAME] Driver's license and In…" at bounding box center [128, 66] width 222 height 72
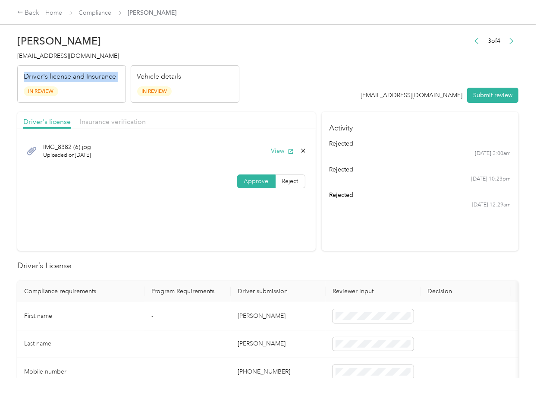
click at [63, 62] on div "[PERSON_NAME] [PERSON_NAME][EMAIL_ADDRESS][DOMAIN_NAME] Driver's license and In…" at bounding box center [128, 66] width 222 height 72
click at [63, 59] on span "[EMAIL_ADDRESS][DOMAIN_NAME]" at bounding box center [68, 55] width 102 height 7
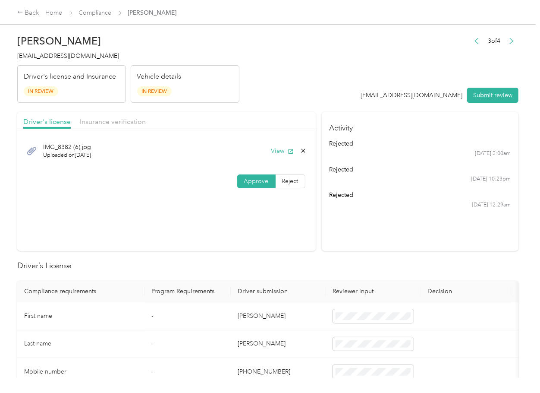
click at [116, 120] on span "Insurance verification" at bounding box center [113, 121] width 66 height 8
drag, startPoint x: 225, startPoint y: 255, endPoint x: 237, endPoint y: 255, distance: 11.7
click at [271, 151] on button "View" at bounding box center [282, 150] width 22 height 9
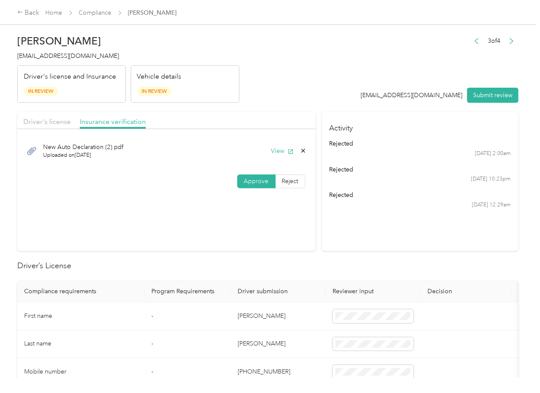
click at [327, 238] on section "Activity rejected [DATE] 2:00am rejected [DATE] 10:23pm rejected [DATE] 12:29am" at bounding box center [420, 181] width 197 height 139
click at [279, 152] on button "View" at bounding box center [282, 150] width 22 height 9
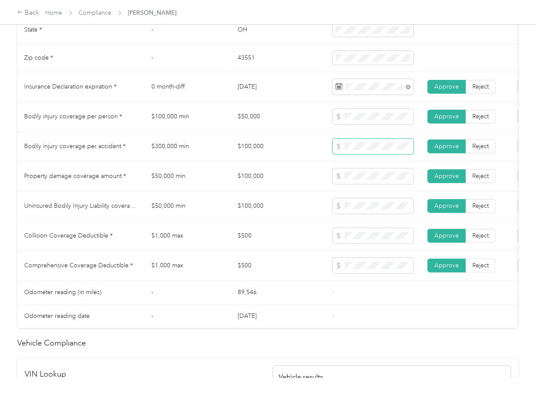
scroll to position [460, 0]
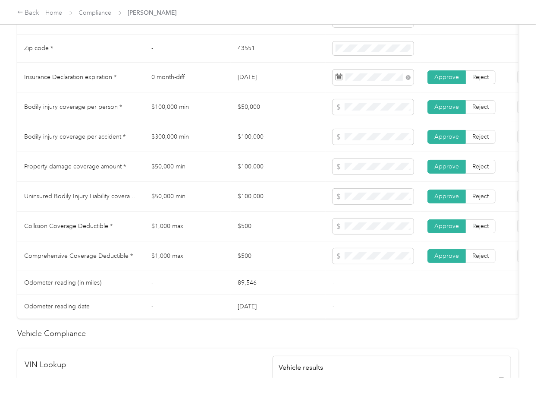
click at [244, 195] on td "$100,000" at bounding box center [278, 197] width 95 height 30
click at [386, 122] on td at bounding box center [373, 107] width 95 height 30
click at [370, 194] on td at bounding box center [373, 197] width 95 height 30
click at [248, 211] on td "$100,000" at bounding box center [278, 197] width 95 height 30
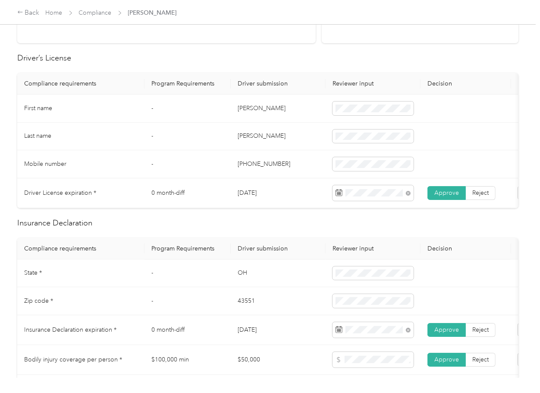
scroll to position [0, 0]
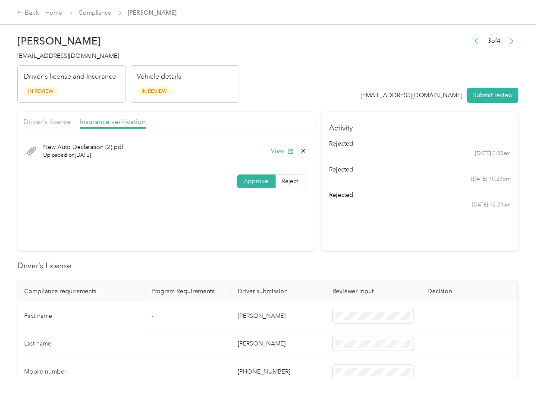
click at [494, 94] on button "Submit review" at bounding box center [492, 95] width 51 height 15
click at [80, 59] on span "[EMAIL_ADDRESS][DOMAIN_NAME]" at bounding box center [68, 55] width 102 height 7
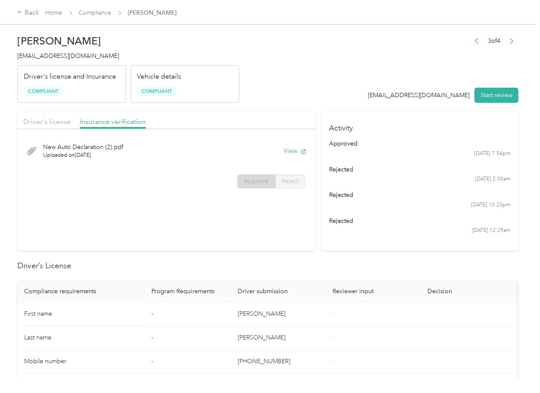
click at [412, 207] on div "[DATE] 10:23pm" at bounding box center [420, 205] width 182 height 8
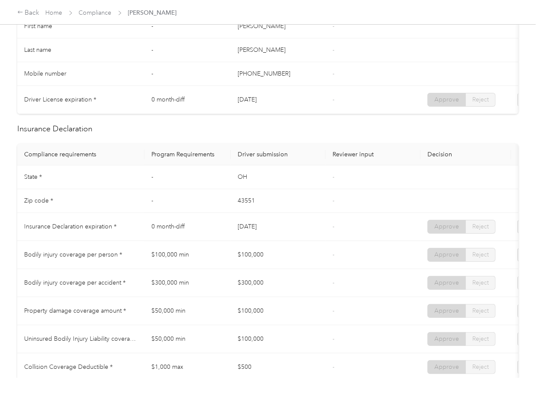
scroll to position [403, 0]
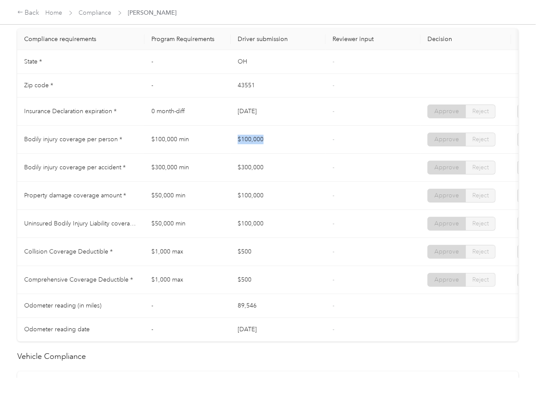
drag, startPoint x: 233, startPoint y: 145, endPoint x: 259, endPoint y: 152, distance: 27.1
click at [265, 147] on td "$100,000" at bounding box center [278, 140] width 95 height 28
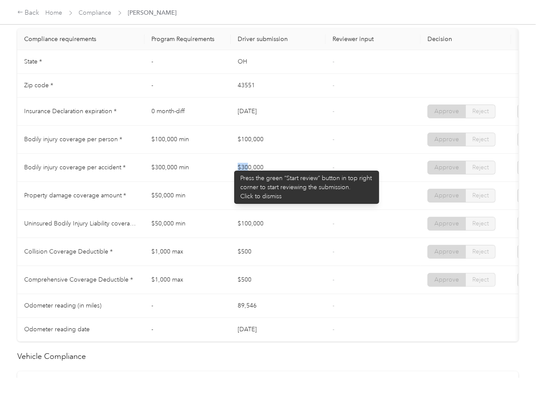
drag, startPoint x: 227, startPoint y: 173, endPoint x: 270, endPoint y: 182, distance: 43.9
click at [274, 176] on tr "Bodily injury coverage per accident * $300,000 min $300,000 - Approve Reject" at bounding box center [321, 168] width 608 height 28
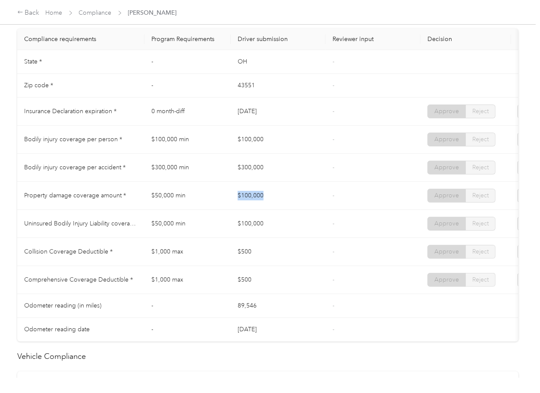
drag, startPoint x: 234, startPoint y: 198, endPoint x: 308, endPoint y: 198, distance: 73.8
click at [307, 198] on td "$100,000" at bounding box center [278, 196] width 95 height 28
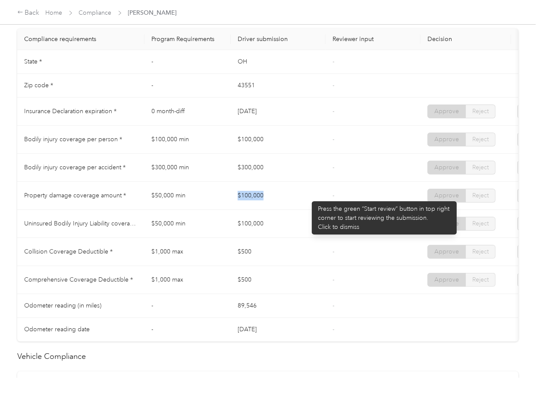
click at [308, 197] on td "$100,000" at bounding box center [278, 196] width 95 height 28
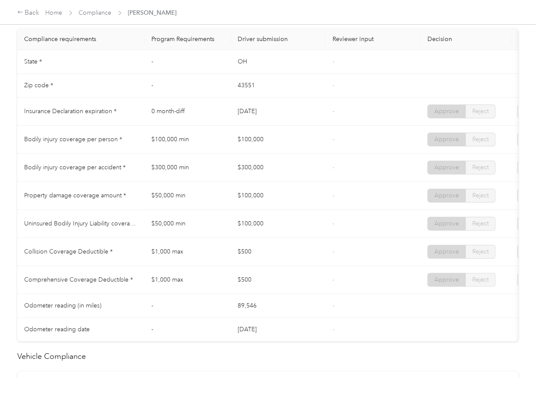
drag, startPoint x: 257, startPoint y: 231, endPoint x: 273, endPoint y: 244, distance: 20.6
click at [284, 231] on td "$100,000" at bounding box center [278, 224] width 95 height 28
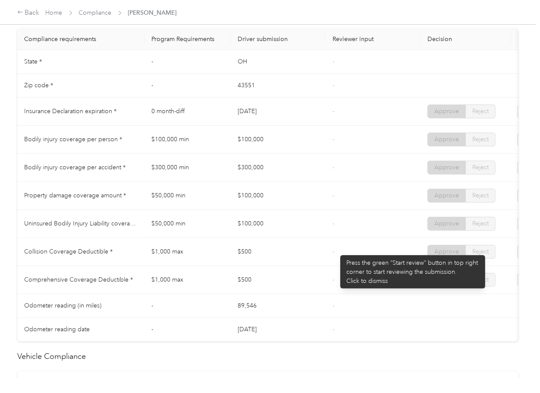
click at [336, 251] on td "-" at bounding box center [373, 252] width 95 height 28
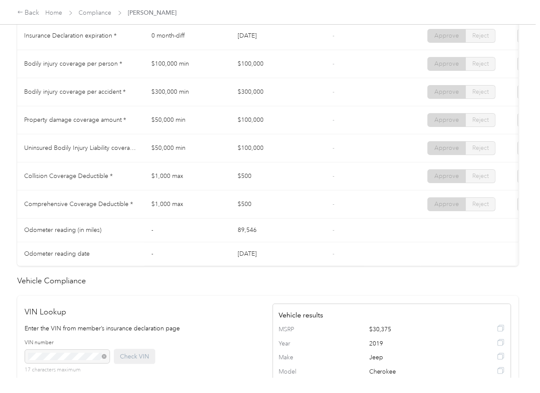
scroll to position [420, 0]
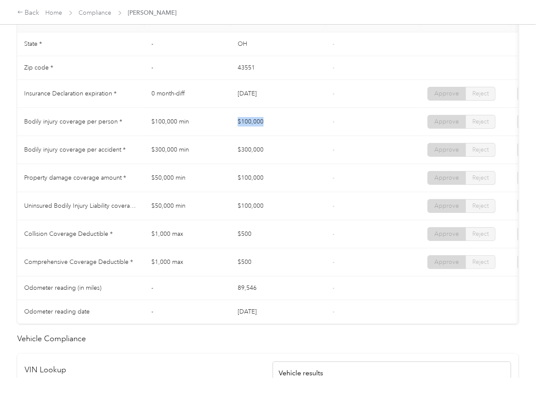
drag, startPoint x: 239, startPoint y: 127, endPoint x: 286, endPoint y: 140, distance: 48.8
click at [298, 136] on td "$100,000" at bounding box center [278, 122] width 95 height 28
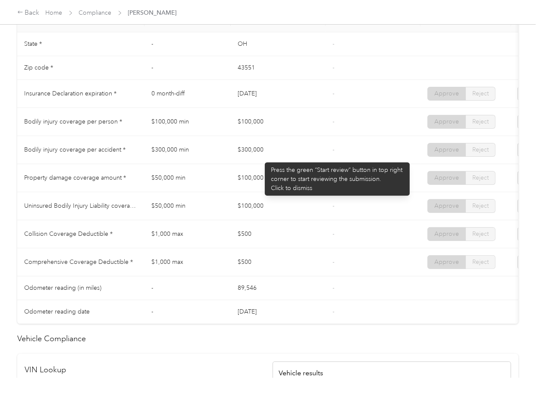
drag, startPoint x: 261, startPoint y: 158, endPoint x: 271, endPoint y: 158, distance: 10.8
click at [271, 158] on tr "Bodily injury coverage per accident * $300,000 min $300,000 - Approve Reject" at bounding box center [321, 150] width 608 height 28
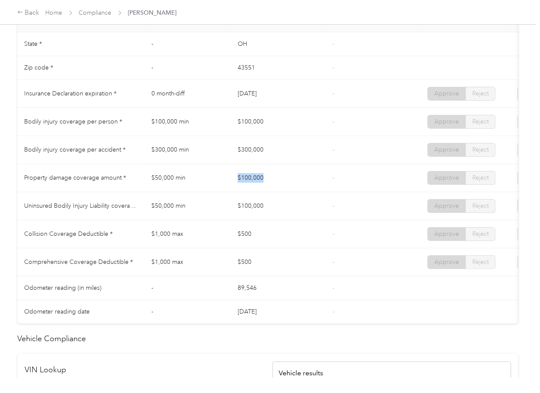
drag, startPoint x: 226, startPoint y: 191, endPoint x: 299, endPoint y: 192, distance: 73.8
click at [299, 192] on tr "Property damage coverage amount * $50,000 min $100,000 - Approve Reject" at bounding box center [321, 178] width 608 height 28
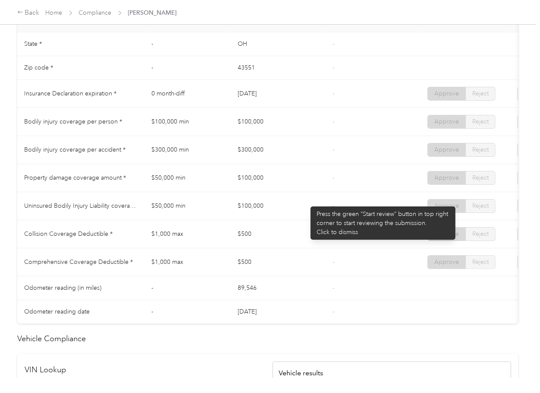
click at [306, 202] on td "$100,000" at bounding box center [278, 206] width 95 height 28
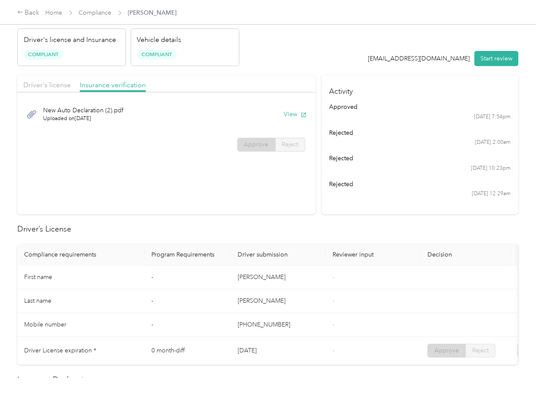
scroll to position [0, 0]
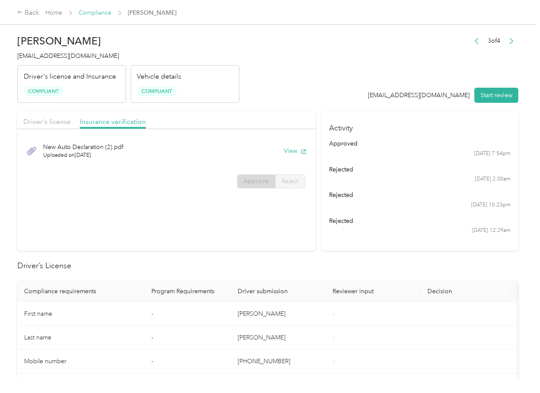
click at [97, 11] on link "Compliance" at bounding box center [95, 12] width 33 height 7
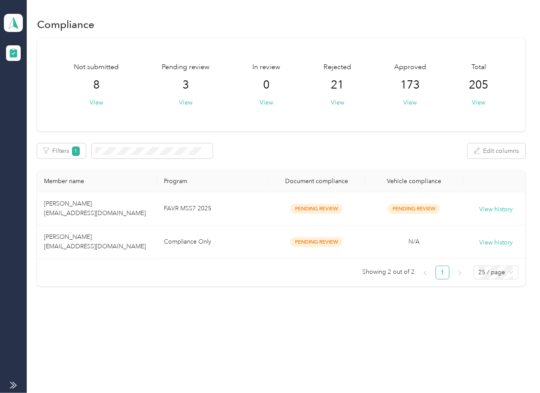
click at [85, 254] on td "[PERSON_NAME] [EMAIL_ADDRESS][DOMAIN_NAME]" at bounding box center [97, 241] width 120 height 33
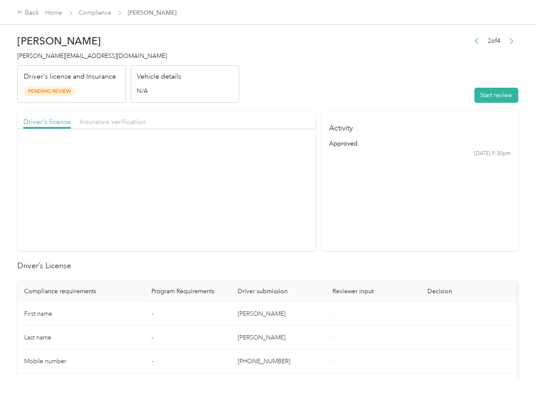
click at [291, 151] on button "View" at bounding box center [295, 150] width 22 height 9
click at [113, 123] on span "Insurance verification" at bounding box center [113, 121] width 66 height 8
click at [125, 123] on span "Insurance verification" at bounding box center [113, 121] width 66 height 8
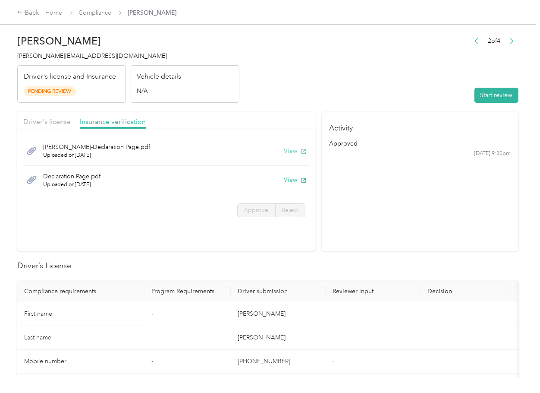
click at [289, 149] on button "View" at bounding box center [295, 150] width 22 height 9
click at [288, 180] on button "View" at bounding box center [295, 179] width 22 height 9
click at [355, 97] on header "[PERSON_NAME] [EMAIL_ADDRESS][DOMAIN_NAME] Driver's license and Insurance Pendi…" at bounding box center [267, 66] width 501 height 72
click at [482, 92] on button "Start review" at bounding box center [497, 95] width 44 height 15
click at [61, 118] on span "Driver's license" at bounding box center [46, 121] width 47 height 8
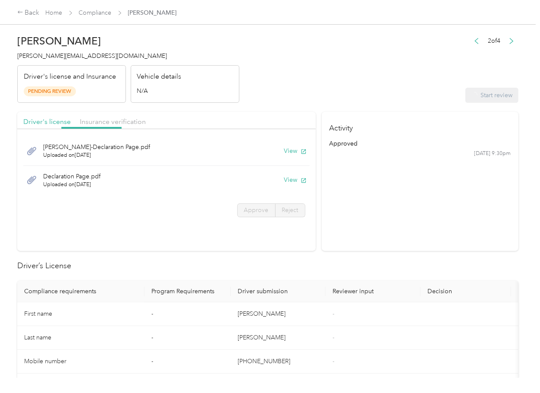
click at [61, 121] on span "Driver's license" at bounding box center [46, 121] width 47 height 8
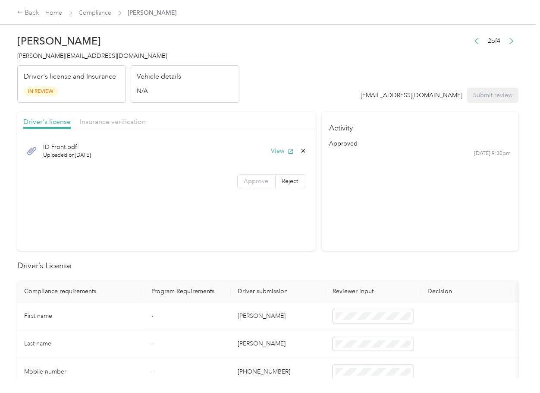
click at [267, 182] on label "Approve" at bounding box center [256, 181] width 38 height 14
click at [255, 182] on span "Approve" at bounding box center [256, 180] width 25 height 7
click at [131, 124] on span "Insurance verification" at bounding box center [113, 121] width 66 height 8
click at [106, 123] on span "Insurance verification" at bounding box center [113, 121] width 66 height 8
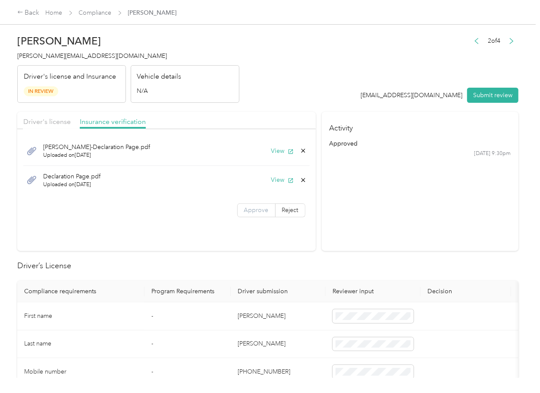
click at [248, 213] on span "Approve" at bounding box center [256, 209] width 25 height 7
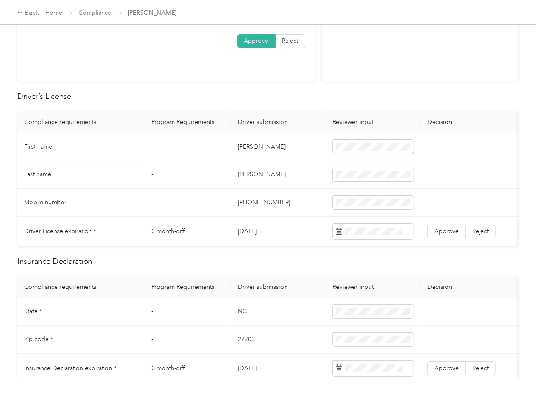
scroll to position [173, 0]
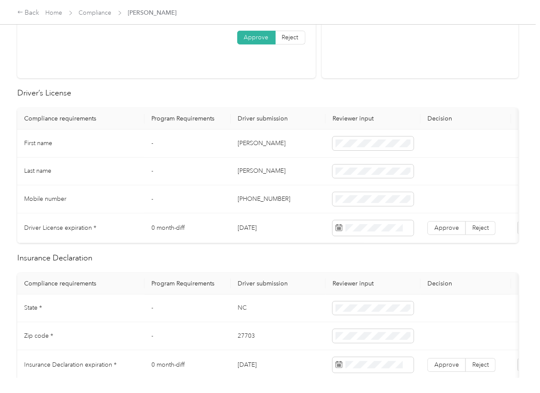
click at [254, 233] on td "[DATE]" at bounding box center [278, 228] width 95 height 30
click at [446, 231] on label "Approve" at bounding box center [447, 228] width 38 height 14
click at [275, 350] on td "27703" at bounding box center [278, 336] width 95 height 28
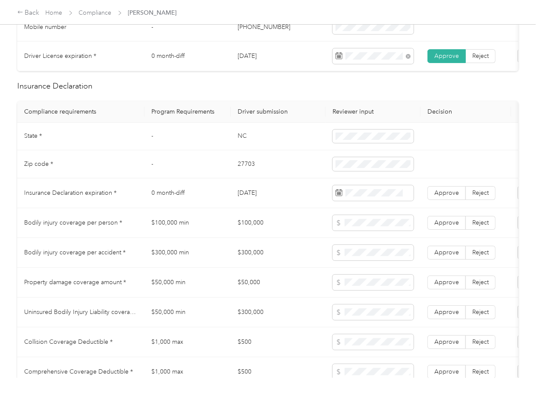
scroll to position [345, 0]
click at [242, 142] on td "NC" at bounding box center [278, 136] width 95 height 28
click at [241, 143] on td "NC" at bounding box center [278, 136] width 95 height 28
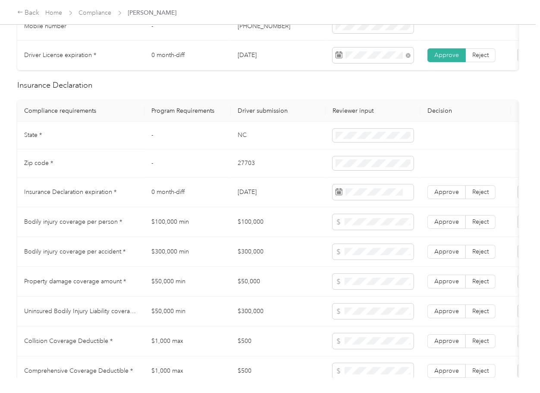
click at [246, 177] on td "27703" at bounding box center [278, 163] width 95 height 28
click at [288, 237] on td "$100,000" at bounding box center [278, 222] width 95 height 30
click at [217, 235] on td "$100,000 min" at bounding box center [188, 222] width 86 height 30
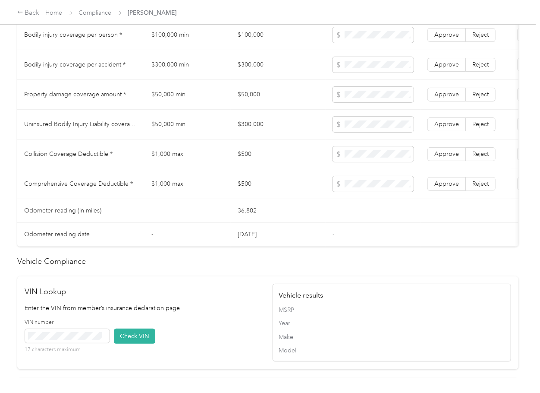
scroll to position [805, 0]
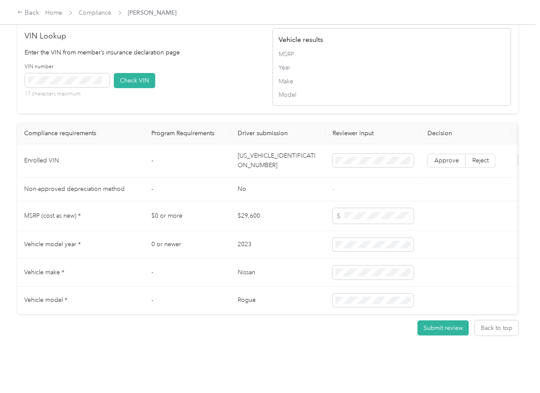
click at [273, 163] on td "[US_VEHICLE_IDENTIFICATION_NUMBER]" at bounding box center [278, 160] width 95 height 33
drag, startPoint x: 224, startPoint y: 100, endPoint x: 116, endPoint y: 89, distance: 108.0
click at [223, 100] on div "VIN number 17 characters maximum Check VIN" at bounding box center [144, 83] width 239 height 41
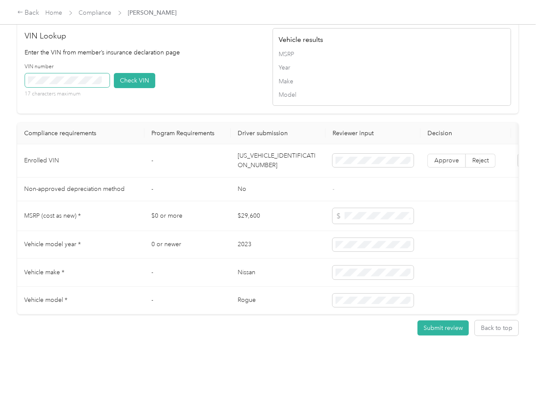
click at [101, 83] on span at bounding box center [67, 80] width 85 height 14
click at [140, 79] on button "Check VIN" at bounding box center [134, 80] width 41 height 15
click at [444, 157] on span "Approve" at bounding box center [446, 160] width 25 height 7
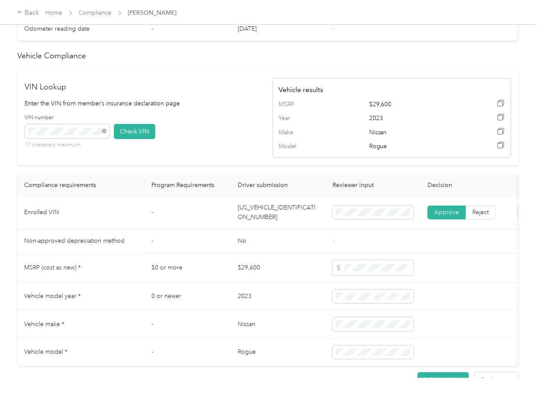
scroll to position [518, 0]
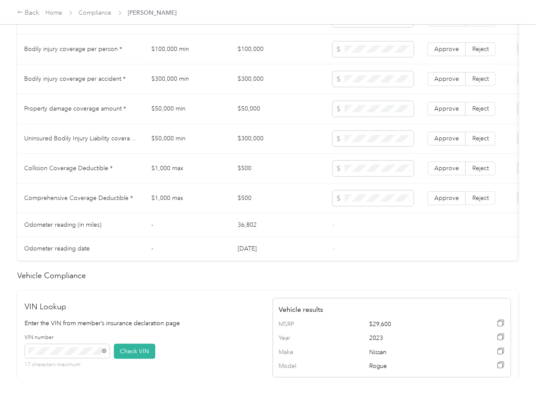
click at [253, 60] on td "$100,000" at bounding box center [278, 50] width 95 height 30
click at [248, 88] on td "$300,000" at bounding box center [278, 79] width 95 height 30
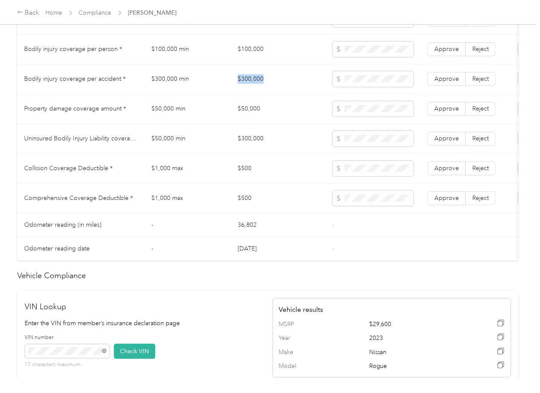
click at [248, 88] on td "$300,000" at bounding box center [278, 79] width 95 height 30
click at [247, 114] on td "$50,000" at bounding box center [278, 109] width 95 height 30
click at [356, 112] on span at bounding box center [373, 109] width 81 height 16
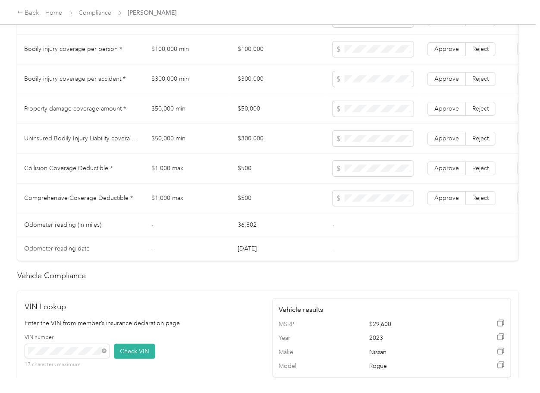
click at [297, 154] on td "$300,000" at bounding box center [278, 139] width 95 height 30
click at [258, 145] on td "$300,000" at bounding box center [278, 139] width 95 height 30
click at [308, 213] on td "$500" at bounding box center [278, 198] width 95 height 30
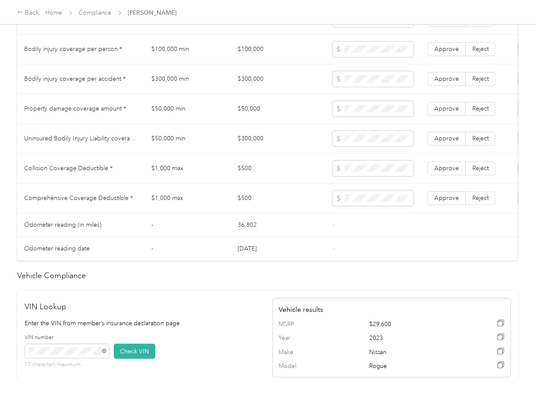
click at [244, 178] on td "$500" at bounding box center [278, 169] width 95 height 30
click at [245, 178] on td "$500" at bounding box center [278, 169] width 95 height 30
drag, startPoint x: 260, startPoint y: 163, endPoint x: 420, endPoint y: 368, distance: 260.4
click at [260, 165] on td "$500" at bounding box center [278, 169] width 95 height 30
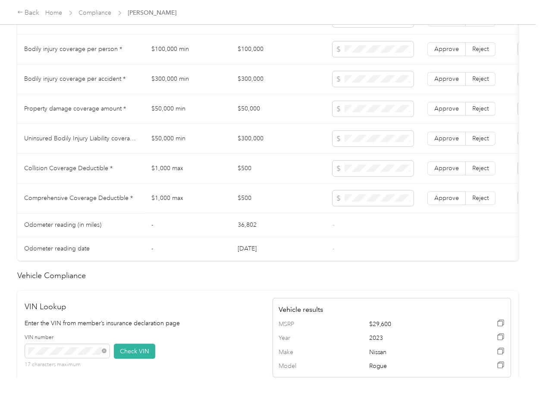
click at [143, 204] on td "Comprehensive Coverage Deductible *" at bounding box center [80, 198] width 127 height 30
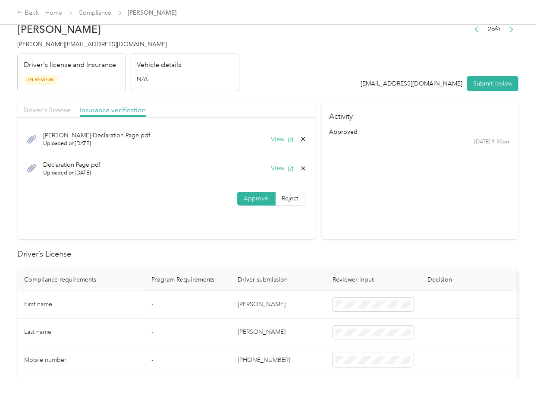
scroll to position [0, 0]
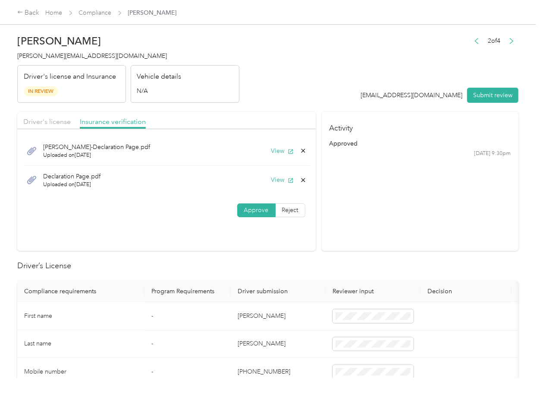
click at [300, 179] on icon at bounding box center [303, 179] width 7 height 7
click at [286, 185] on button "Yes" at bounding box center [279, 186] width 17 height 14
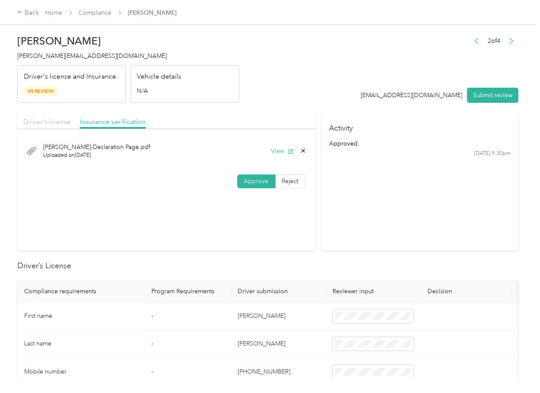
click at [53, 121] on span "Driver's license" at bounding box center [46, 121] width 47 height 8
click at [105, 120] on span "Insurance verification" at bounding box center [113, 121] width 66 height 8
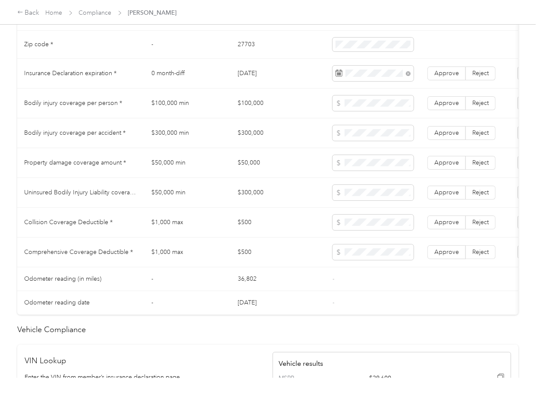
scroll to position [518, 0]
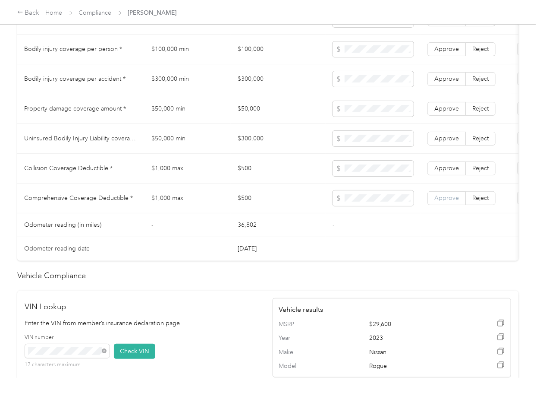
drag, startPoint x: 442, startPoint y: 209, endPoint x: 445, endPoint y: 199, distance: 10.9
click at [442, 201] on span "Approve" at bounding box center [446, 197] width 25 height 7
click at [450, 172] on span "Approve" at bounding box center [446, 167] width 25 height 7
click at [449, 142] on span "Approve" at bounding box center [446, 138] width 25 height 7
click at [444, 111] on label "Approve" at bounding box center [447, 109] width 38 height 14
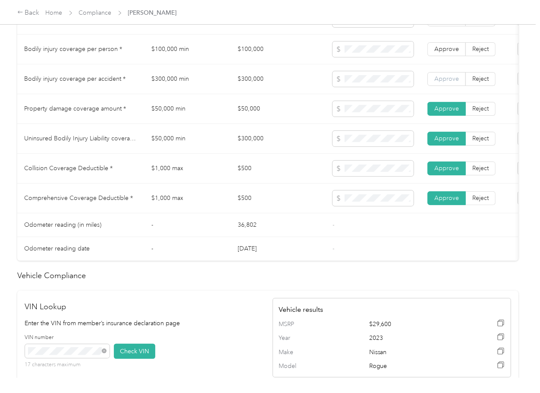
click at [445, 81] on label "Approve" at bounding box center [447, 79] width 38 height 14
click at [446, 56] on label "Approve" at bounding box center [447, 49] width 38 height 14
click at [450, 26] on label "Approve" at bounding box center [447, 20] width 38 height 14
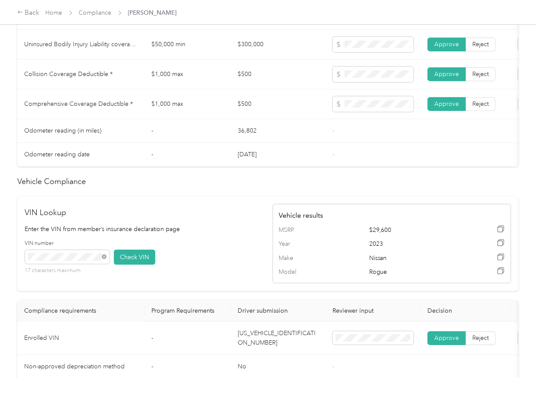
scroll to position [358, 0]
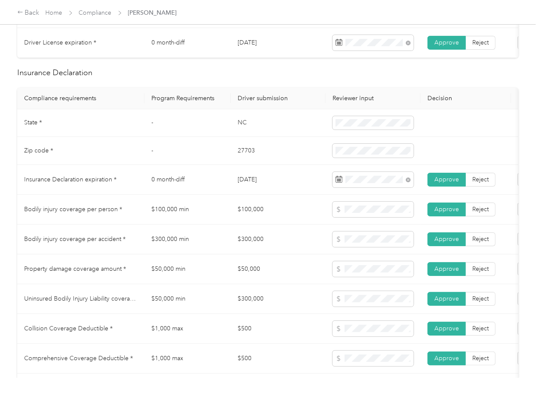
click at [236, 215] on td "$100,000" at bounding box center [278, 210] width 95 height 30
click at [251, 215] on td "$100,000" at bounding box center [278, 210] width 95 height 30
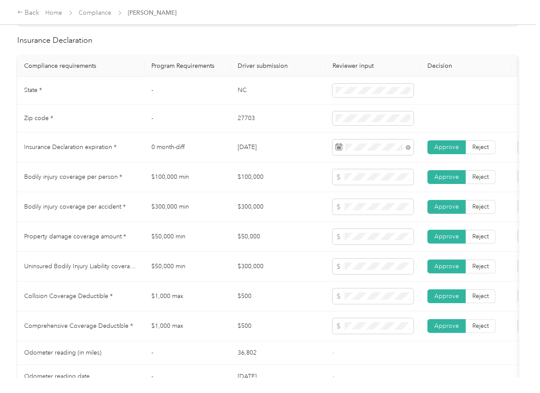
scroll to position [415, 0]
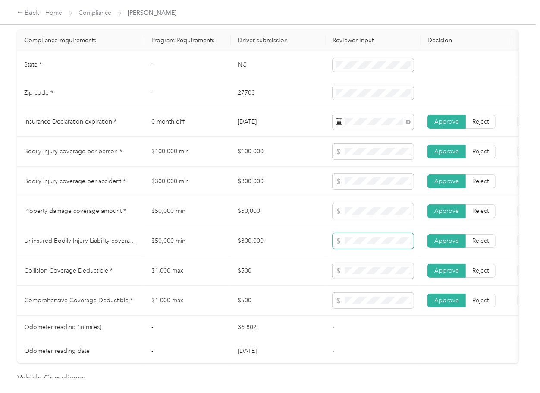
click at [358, 244] on span at bounding box center [373, 241] width 81 height 16
click at [285, 266] on td "$500" at bounding box center [278, 271] width 95 height 30
click at [286, 189] on td "$300,000" at bounding box center [278, 182] width 95 height 30
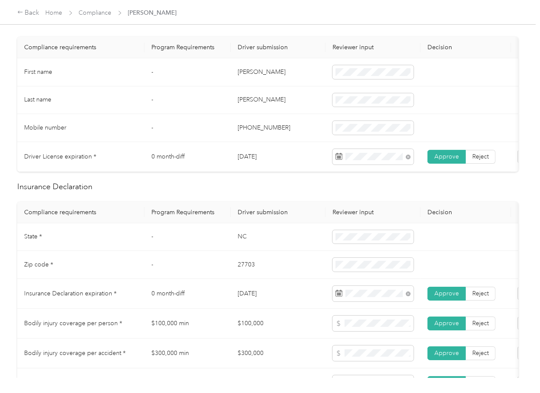
scroll to position [243, 0]
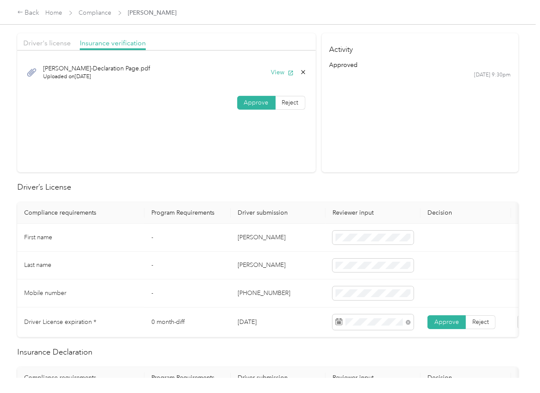
scroll to position [0, 0]
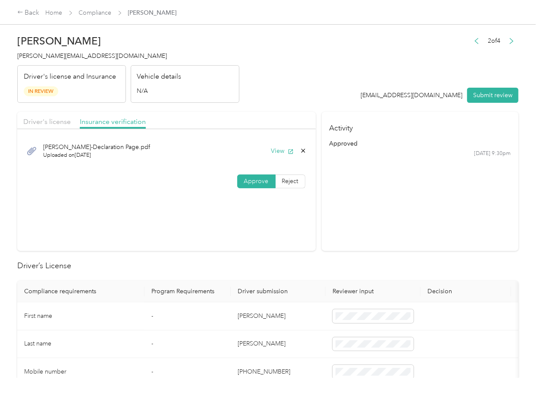
drag, startPoint x: 57, startPoint y: 120, endPoint x: 72, endPoint y: 123, distance: 15.4
click at [56, 120] on span "Driver's license" at bounding box center [46, 121] width 47 height 8
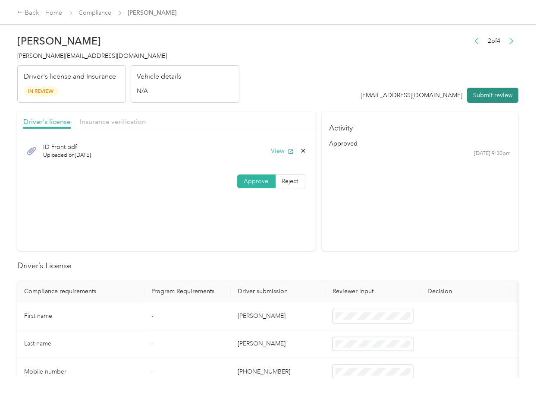
click at [505, 99] on button "Submit review" at bounding box center [492, 95] width 51 height 15
click at [90, 61] on div "[PERSON_NAME] [EMAIL_ADDRESS][DOMAIN_NAME] Driver's license and Insurance In Re…" at bounding box center [128, 66] width 222 height 72
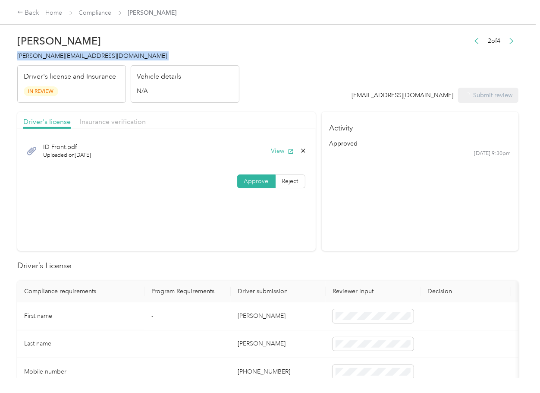
click at [90, 61] on div "[PERSON_NAME] [EMAIL_ADDRESS][DOMAIN_NAME] Driver's license and Insurance In Re…" at bounding box center [128, 66] width 222 height 72
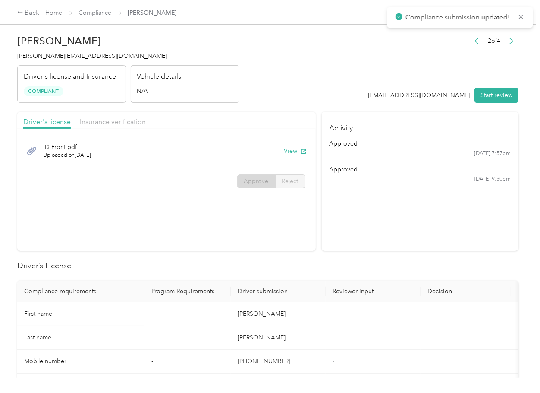
click at [369, 235] on section "Activity approved [DATE] 7:57pm approved [DATE] 9:30pm" at bounding box center [420, 181] width 197 height 139
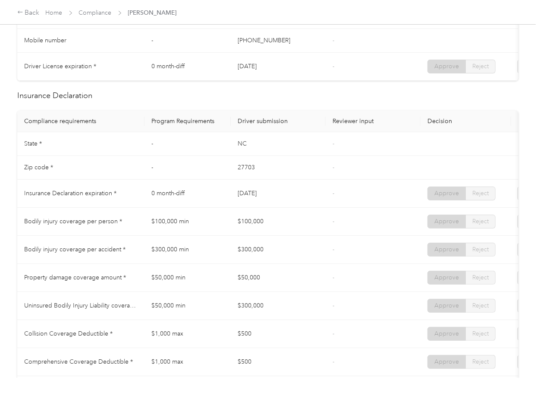
scroll to position [403, 0]
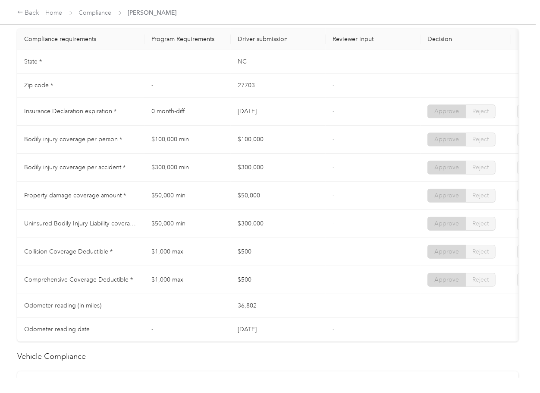
drag, startPoint x: 225, startPoint y: 116, endPoint x: 281, endPoint y: 116, distance: 56.5
click at [281, 116] on tr "Insurance Declaration expiration * 0 month-diff [DATE] - Approve Reject" at bounding box center [321, 112] width 608 height 28
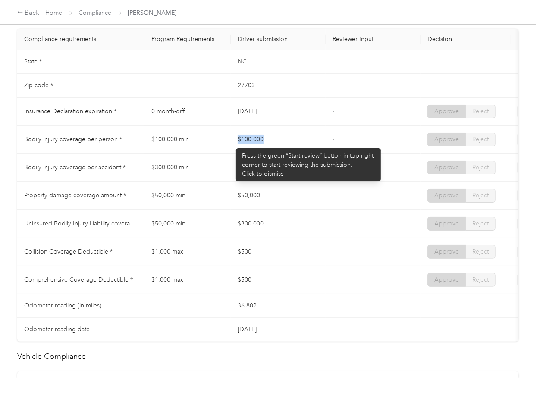
drag, startPoint x: 251, startPoint y: 144, endPoint x: 286, endPoint y: 144, distance: 35.4
click at [286, 144] on tr "Bodily injury coverage per person * $100,000 min $100,000 - Approve Reject" at bounding box center [321, 140] width 608 height 28
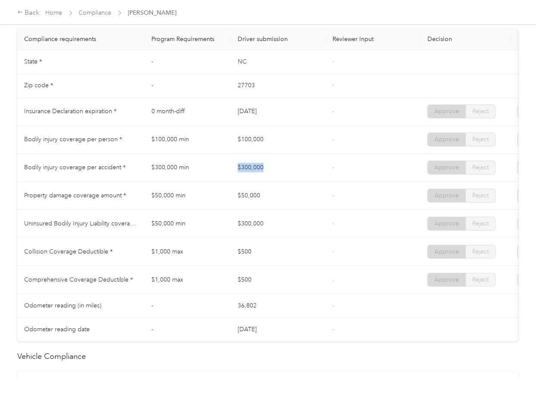
drag, startPoint x: 233, startPoint y: 176, endPoint x: 265, endPoint y: 187, distance: 34.1
click at [282, 174] on td "$300,000" at bounding box center [278, 168] width 95 height 28
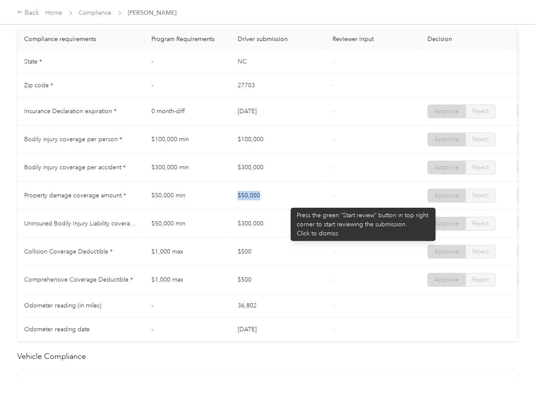
drag, startPoint x: 212, startPoint y: 206, endPoint x: 286, endPoint y: 203, distance: 74.3
click at [286, 203] on tr "Property damage coverage amount * $50,000 min $50,000 - Approve Reject" at bounding box center [321, 196] width 608 height 28
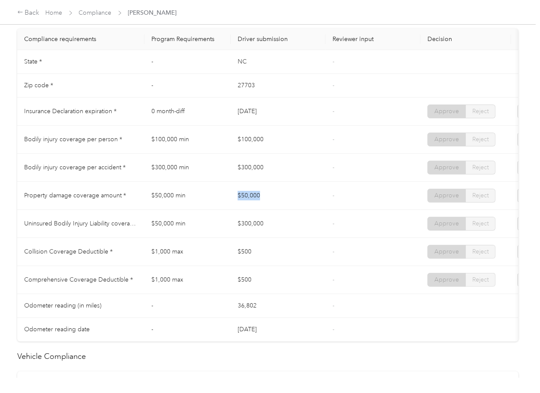
click at [286, 203] on td "$50,000" at bounding box center [278, 196] width 95 height 28
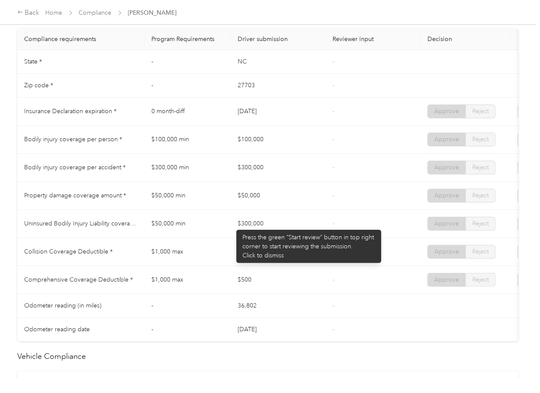
drag, startPoint x: 227, startPoint y: 226, endPoint x: 255, endPoint y: 236, distance: 30.2
click at [258, 232] on tr "Uninsured Bodily Injury Liability coverage per accident * $50,000 min $300,000 …" at bounding box center [321, 224] width 608 height 28
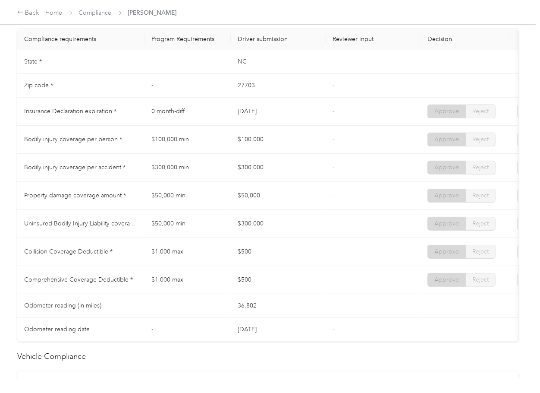
drag, startPoint x: 220, startPoint y: 258, endPoint x: 244, endPoint y: 281, distance: 33.6
click at [267, 265] on tr "Collision Coverage Deductible * $1,000 max $500 - Approve Reject" at bounding box center [321, 252] width 608 height 28
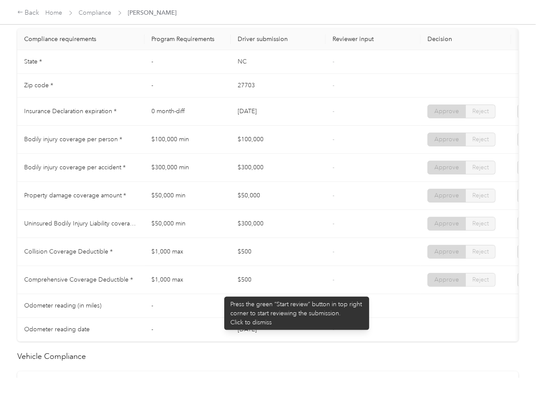
drag, startPoint x: 220, startPoint y: 292, endPoint x: 289, endPoint y: 295, distance: 69.1
click at [280, 294] on tr "Comprehensive Coverage Deductible * $1,000 max $500 - Approve Reject" at bounding box center [321, 280] width 608 height 28
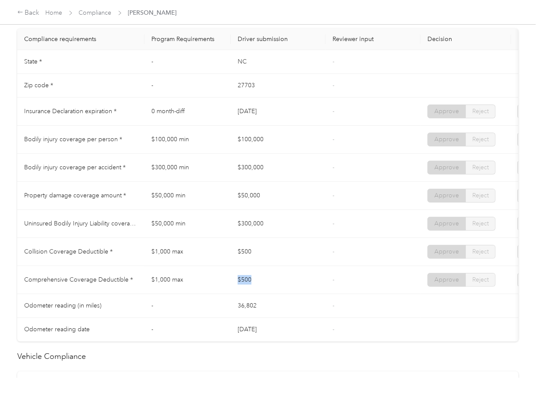
click at [289, 294] on td "$500" at bounding box center [278, 280] width 95 height 28
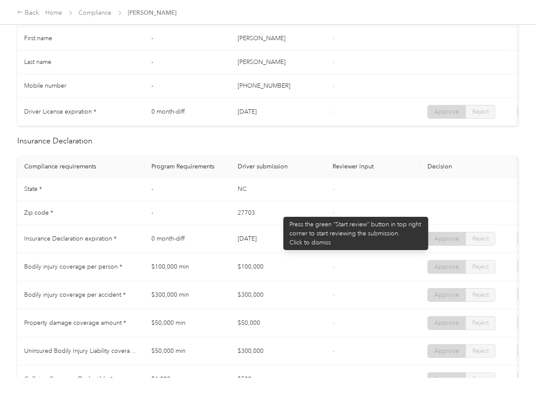
scroll to position [0, 0]
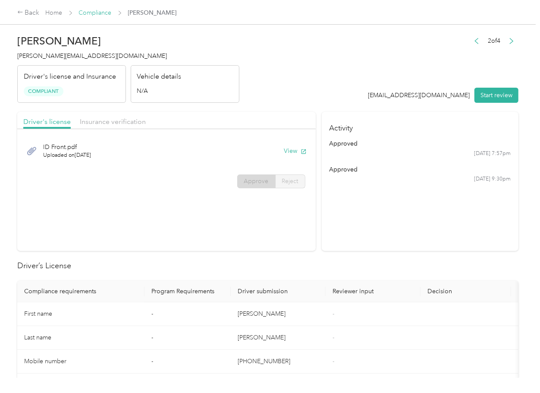
click at [97, 13] on link "Compliance" at bounding box center [95, 12] width 33 height 7
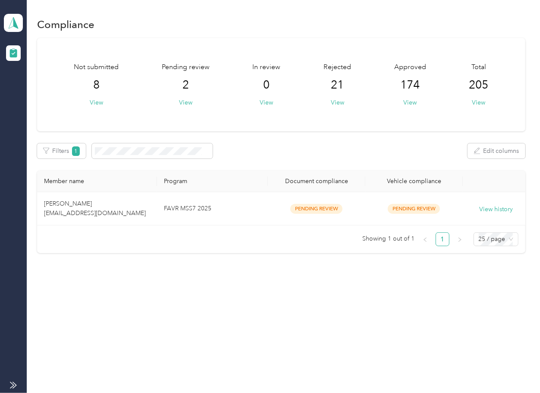
click at [138, 214] on span "[PERSON_NAME] [EMAIL_ADDRESS][DOMAIN_NAME]" at bounding box center [95, 208] width 102 height 17
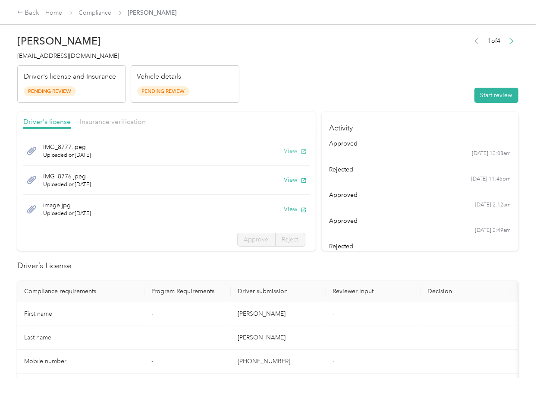
click at [284, 149] on button "View" at bounding box center [295, 150] width 22 height 9
click at [284, 179] on button "View" at bounding box center [295, 179] width 22 height 9
drag, startPoint x: 278, startPoint y: 209, endPoint x: 236, endPoint y: 145, distance: 76.9
click at [284, 209] on button "View" at bounding box center [295, 208] width 22 height 9
drag, startPoint x: 223, startPoint y: 113, endPoint x: 180, endPoint y: 116, distance: 42.9
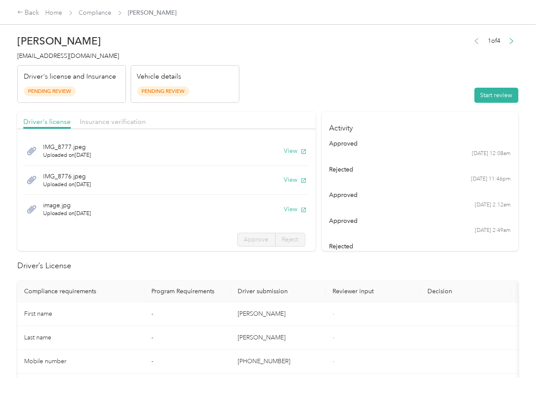
click at [221, 113] on div "Driver's license Insurance verification" at bounding box center [166, 120] width 299 height 17
click at [134, 118] on span "Insurance verification" at bounding box center [113, 121] width 66 height 8
click at [122, 120] on span "Insurance verification" at bounding box center [113, 121] width 66 height 8
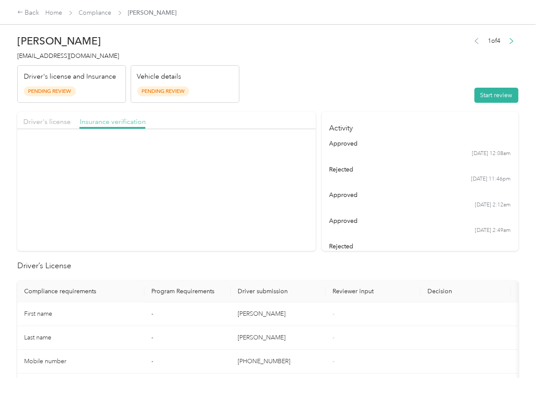
click at [97, 120] on span "Insurance verification" at bounding box center [113, 121] width 66 height 8
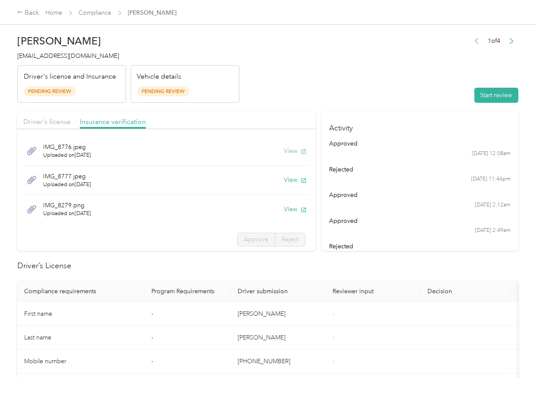
click at [286, 151] on button "View" at bounding box center [295, 150] width 22 height 9
click at [284, 182] on button "View" at bounding box center [295, 179] width 22 height 9
click at [284, 209] on button "View" at bounding box center [295, 208] width 22 height 9
click at [488, 100] on button "Start review" at bounding box center [497, 95] width 44 height 15
click at [61, 119] on span "Driver's license" at bounding box center [46, 121] width 47 height 8
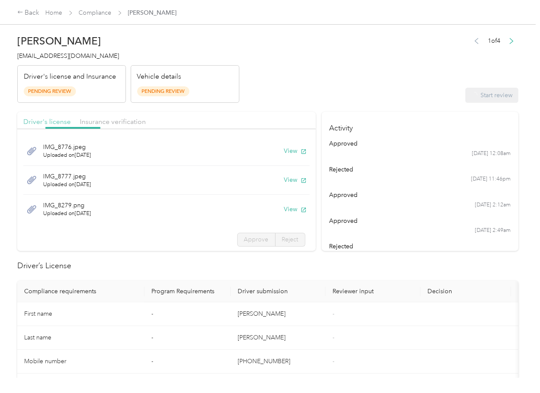
click at [53, 119] on span "Driver's license" at bounding box center [46, 121] width 47 height 8
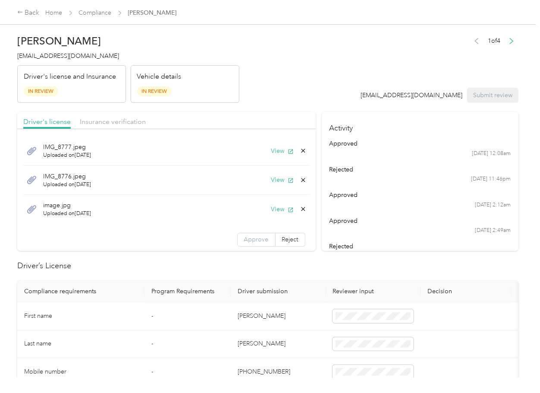
click at [251, 240] on span "Approve" at bounding box center [256, 239] width 25 height 7
click at [101, 123] on span "Insurance verification" at bounding box center [113, 121] width 66 height 8
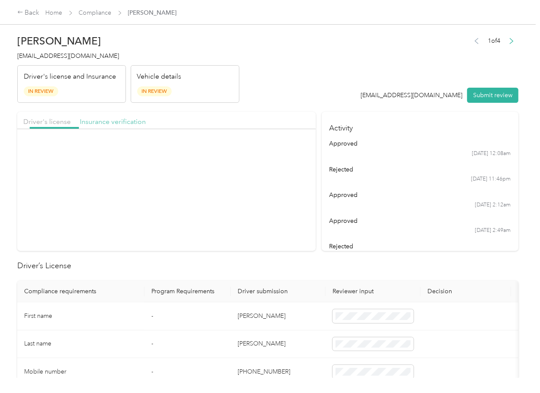
click at [120, 119] on span "Insurance verification" at bounding box center [113, 121] width 66 height 8
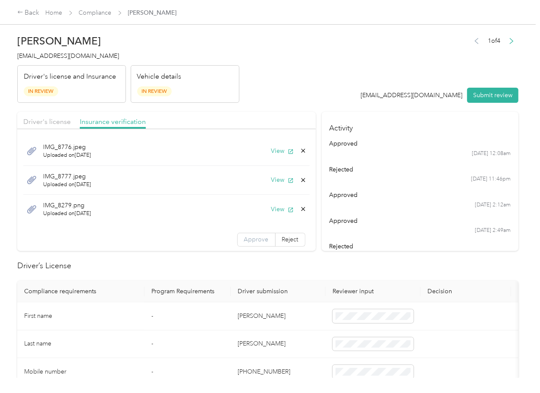
click at [244, 238] on span "Approve" at bounding box center [256, 239] width 25 height 7
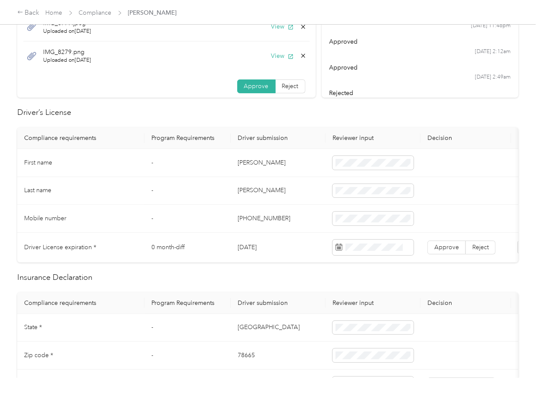
scroll to position [173, 0]
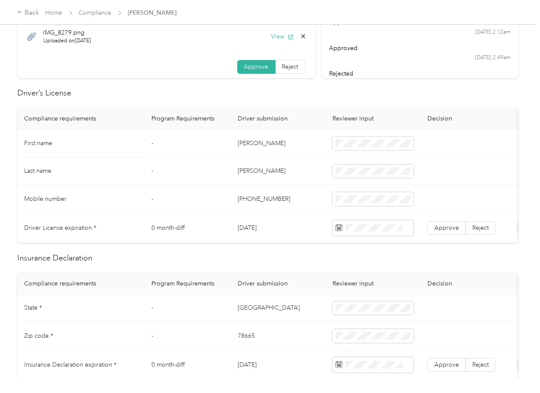
click at [260, 146] on td "[PERSON_NAME]" at bounding box center [278, 143] width 95 height 28
click at [425, 148] on tr "First name - [PERSON_NAME]" at bounding box center [321, 143] width 608 height 28
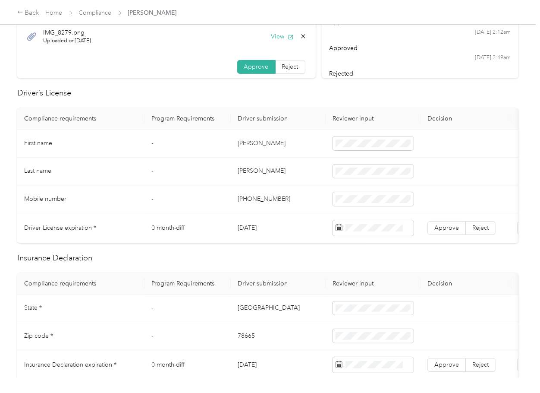
click at [239, 232] on td "[DATE]" at bounding box center [278, 228] width 95 height 30
click at [369, 260] on span at bounding box center [370, 257] width 67 height 14
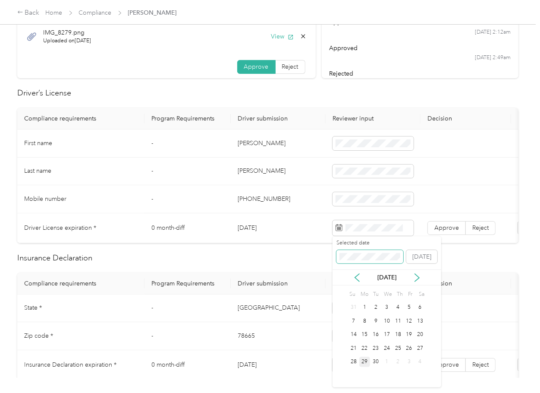
click at [386, 260] on span at bounding box center [370, 257] width 67 height 14
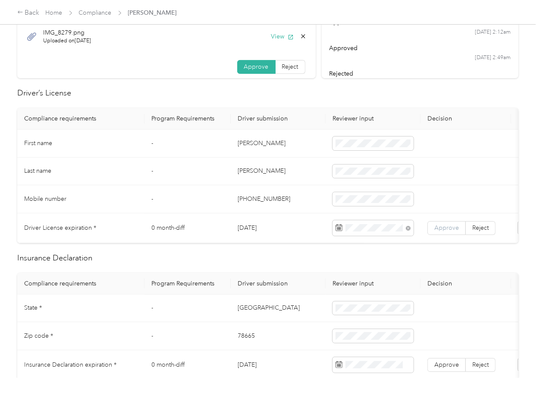
click at [442, 230] on span "Approve" at bounding box center [446, 227] width 25 height 7
click at [82, 205] on td "Mobile number" at bounding box center [80, 199] width 127 height 28
click at [220, 190] on td "-" at bounding box center [188, 199] width 86 height 28
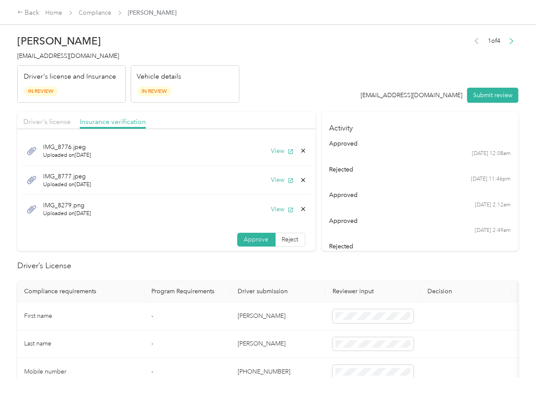
click at [300, 209] on icon at bounding box center [303, 208] width 7 height 7
click at [272, 216] on button "Yes" at bounding box center [270, 215] width 17 height 13
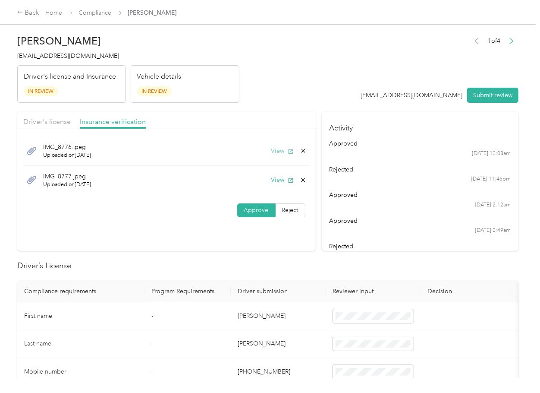
click at [278, 150] on button "View" at bounding box center [282, 150] width 22 height 9
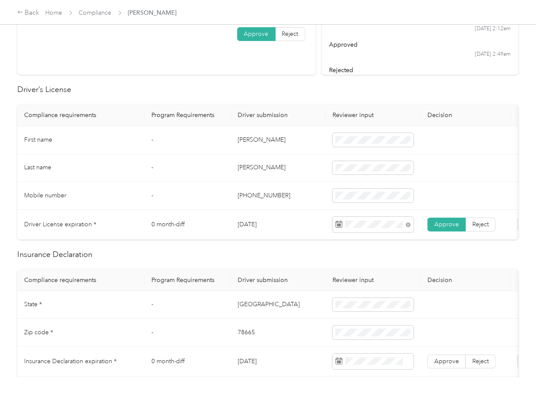
scroll to position [287, 0]
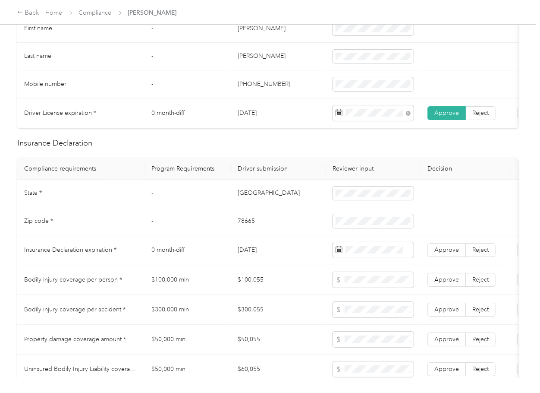
click at [239, 199] on td "[GEOGRAPHIC_DATA]" at bounding box center [278, 193] width 95 height 28
click at [238, 199] on td "[GEOGRAPHIC_DATA]" at bounding box center [278, 193] width 95 height 28
click at [358, 208] on td at bounding box center [373, 193] width 95 height 28
click at [243, 230] on td "78665" at bounding box center [278, 221] width 95 height 28
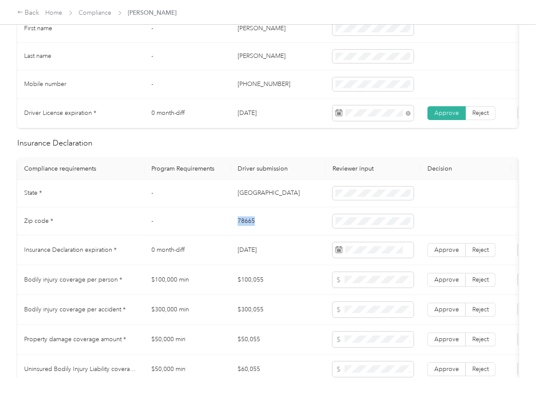
click at [243, 230] on td "78665" at bounding box center [278, 221] width 95 height 28
click at [341, 223] on span at bounding box center [373, 221] width 81 height 14
drag, startPoint x: 237, startPoint y: 213, endPoint x: 356, endPoint y: 233, distance: 121.1
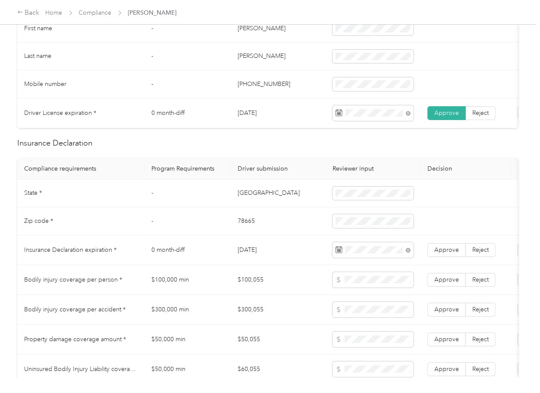
click at [236, 208] on td "[GEOGRAPHIC_DATA]" at bounding box center [278, 193] width 95 height 28
click at [445, 253] on span "Approve" at bounding box center [446, 249] width 25 height 7
click at [267, 197] on td "[GEOGRAPHIC_DATA]" at bounding box center [278, 193] width 95 height 28
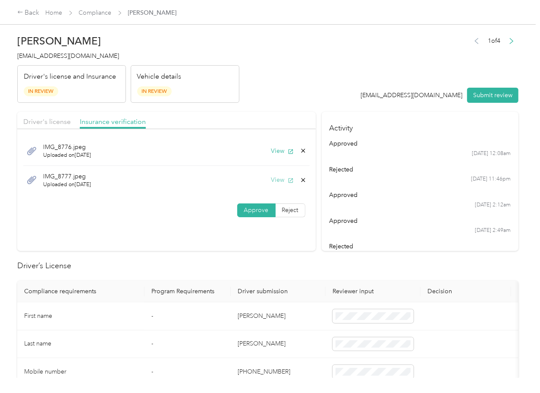
click at [272, 179] on button "View" at bounding box center [282, 179] width 22 height 9
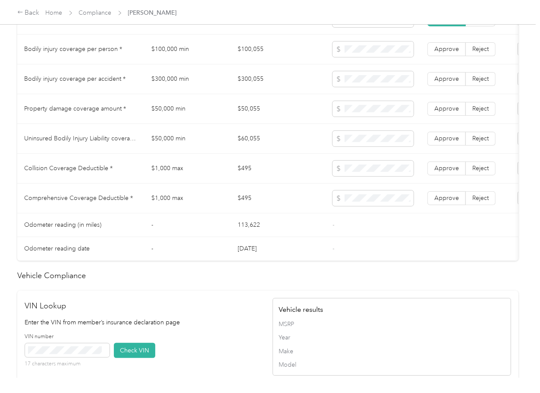
scroll to position [805, 0]
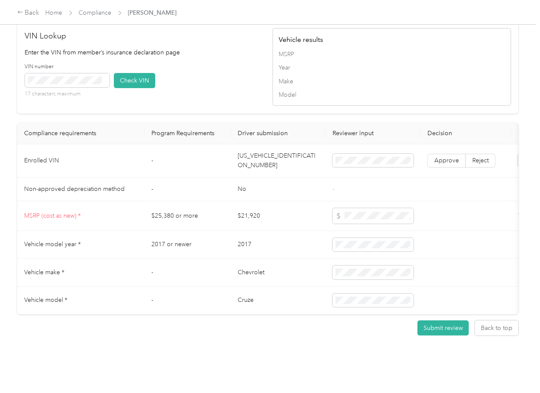
click at [258, 165] on td "[US_VEHICLE_IDENTIFICATION_NUMBER]" at bounding box center [278, 160] width 95 height 33
drag, startPoint x: 198, startPoint y: 94, endPoint x: 94, endPoint y: 86, distance: 105.2
click at [198, 94] on div "VIN number 17 characters maximum Check VIN" at bounding box center [144, 83] width 239 height 41
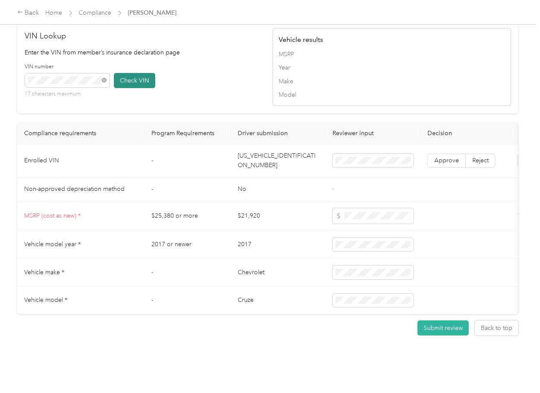
click at [120, 80] on button "Check VIN" at bounding box center [134, 80] width 41 height 15
click at [440, 160] on label "Approve" at bounding box center [447, 161] width 38 height 14
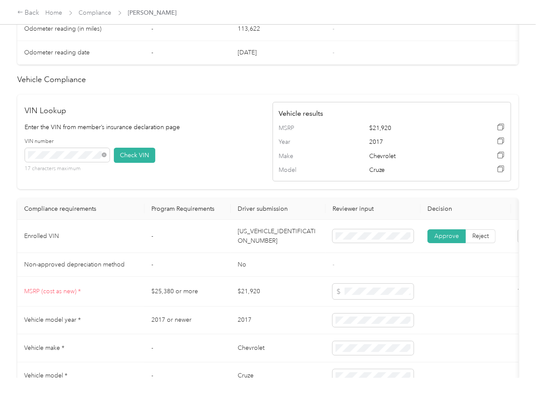
scroll to position [518, 0]
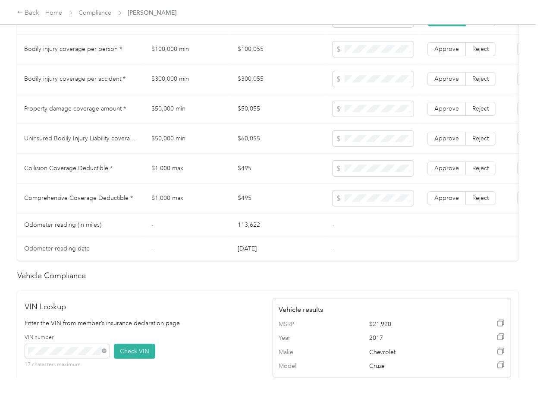
click at [254, 58] on td "$100,055" at bounding box center [278, 50] width 95 height 30
click at [367, 57] on span at bounding box center [373, 49] width 81 height 16
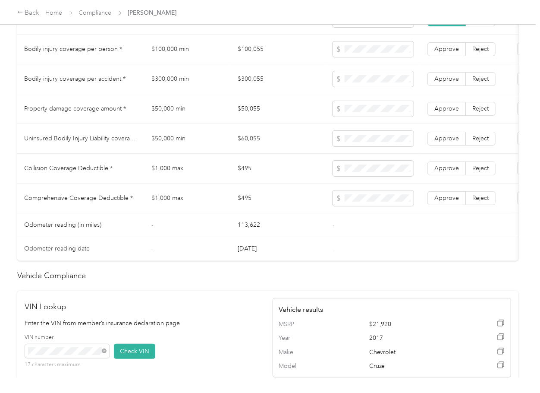
click at [253, 85] on td "$300,055" at bounding box center [278, 79] width 95 height 30
click at [247, 113] on td "$50,055" at bounding box center [278, 109] width 95 height 30
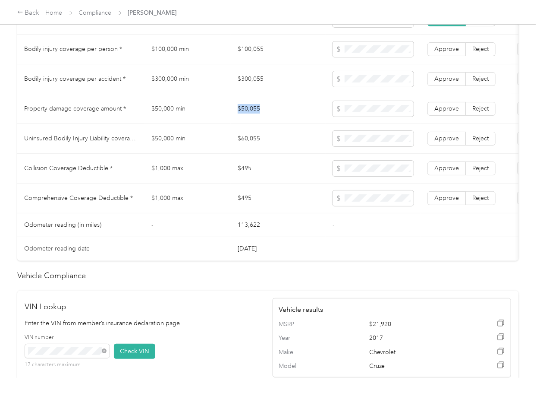
click at [247, 113] on td "$50,055" at bounding box center [278, 109] width 95 height 30
drag, startPoint x: 242, startPoint y: 189, endPoint x: 12, endPoint y: 217, distance: 232.6
click at [250, 166] on td "$495" at bounding box center [278, 169] width 95 height 30
click at [249, 176] on td "$495" at bounding box center [278, 169] width 95 height 30
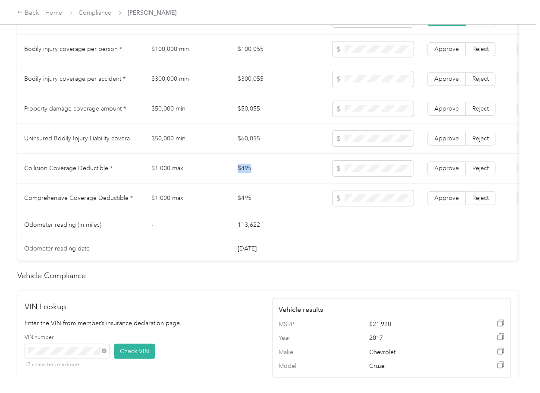
click at [249, 176] on td "$495" at bounding box center [278, 169] width 95 height 30
click at [343, 176] on span at bounding box center [373, 168] width 81 height 16
click at [442, 175] on label "Approve" at bounding box center [447, 168] width 38 height 14
click at [445, 201] on span "Approve" at bounding box center [446, 197] width 25 height 7
click at [257, 146] on td "$60,055" at bounding box center [278, 139] width 95 height 30
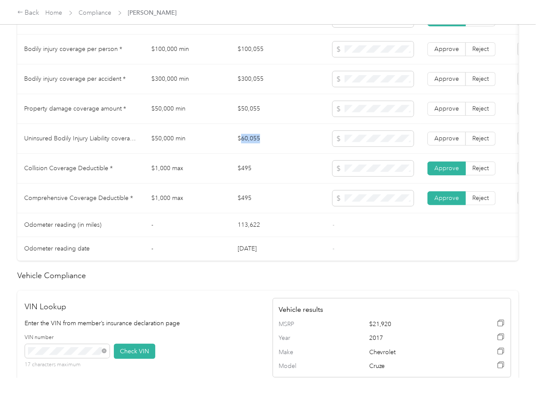
click at [257, 146] on td "$60,055" at bounding box center [278, 139] width 95 height 30
click at [245, 151] on td "$60,055" at bounding box center [278, 139] width 95 height 30
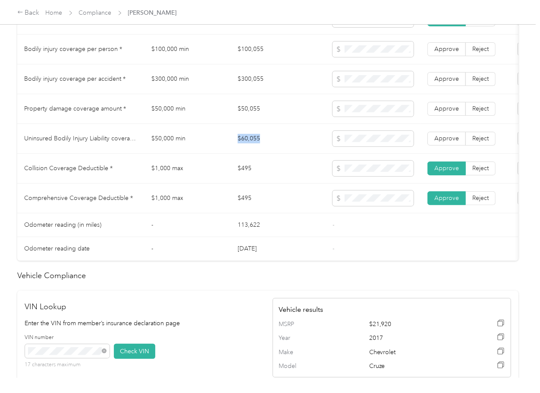
click at [245, 151] on td "$60,055" at bounding box center [278, 139] width 95 height 30
click at [444, 142] on span "Approve" at bounding box center [446, 138] width 25 height 7
click at [450, 116] on label "Approve" at bounding box center [447, 109] width 38 height 14
click at [451, 82] on span "Approve" at bounding box center [446, 78] width 25 height 7
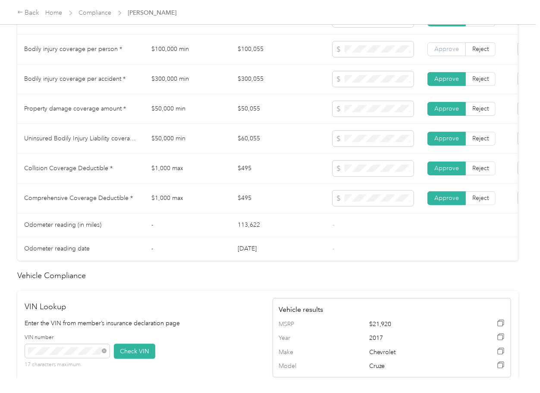
click at [447, 53] on span "Approve" at bounding box center [446, 48] width 25 height 7
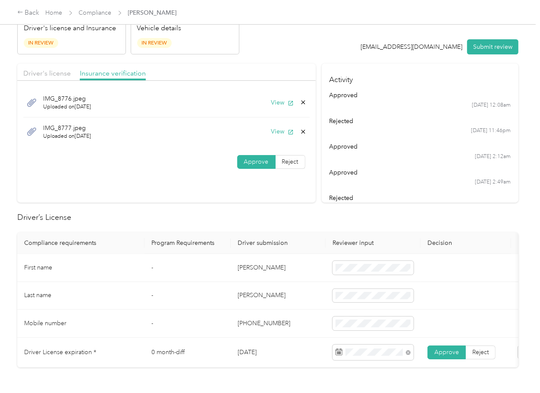
scroll to position [0, 0]
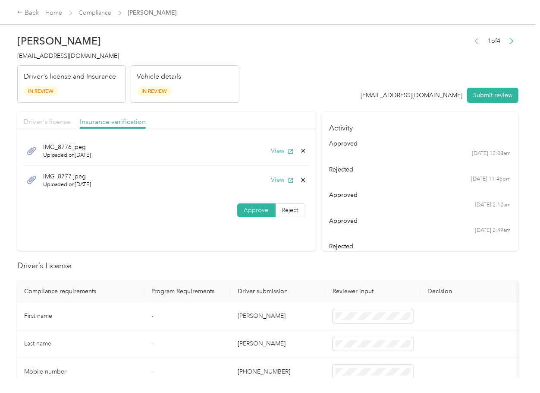
click at [49, 117] on span "Driver's license" at bounding box center [46, 121] width 47 height 8
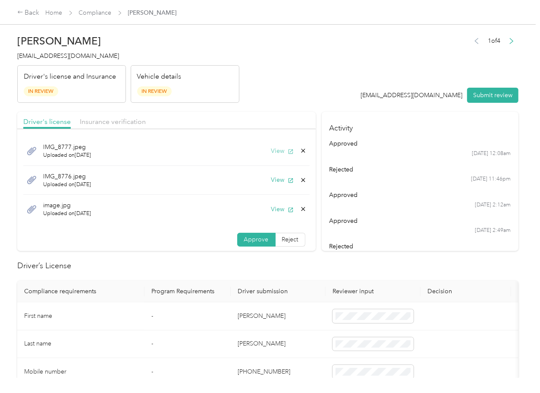
click at [273, 150] on button "View" at bounding box center [282, 150] width 22 height 9
click at [300, 148] on icon at bounding box center [303, 150] width 7 height 7
click at [269, 151] on button "Yes" at bounding box center [270, 157] width 17 height 14
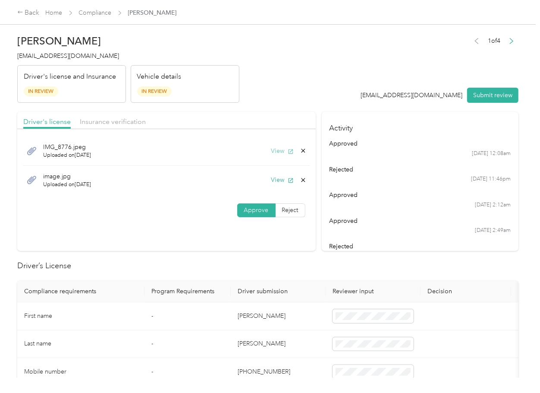
click at [276, 149] on button "View" at bounding box center [282, 150] width 22 height 9
click at [302, 148] on icon at bounding box center [303, 150] width 7 height 7
click at [274, 156] on button "Yes" at bounding box center [279, 157] width 17 height 14
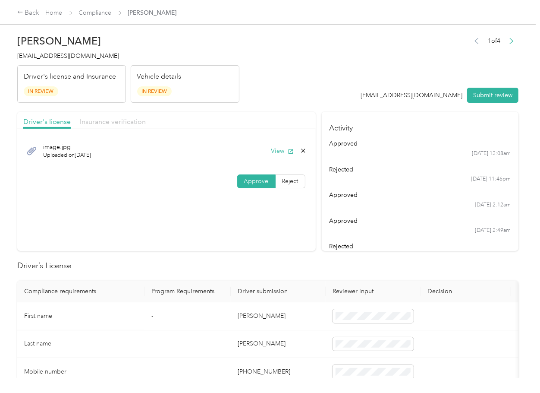
click at [128, 124] on span "Insurance verification" at bounding box center [113, 121] width 66 height 8
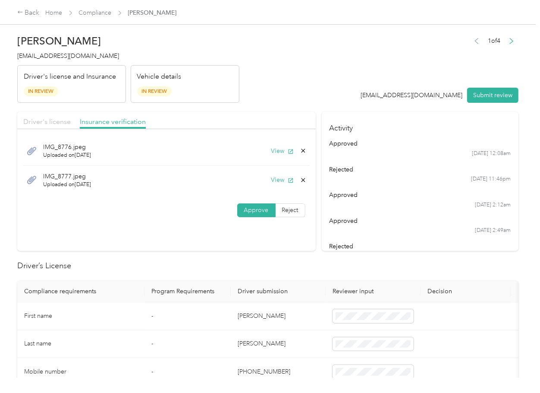
click at [53, 123] on span "Driver's license" at bounding box center [46, 121] width 47 height 8
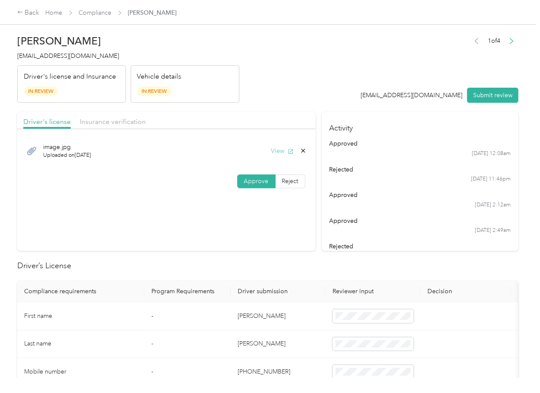
click at [273, 151] on button "View" at bounding box center [282, 150] width 22 height 9
click at [132, 122] on span "Insurance verification" at bounding box center [113, 121] width 66 height 8
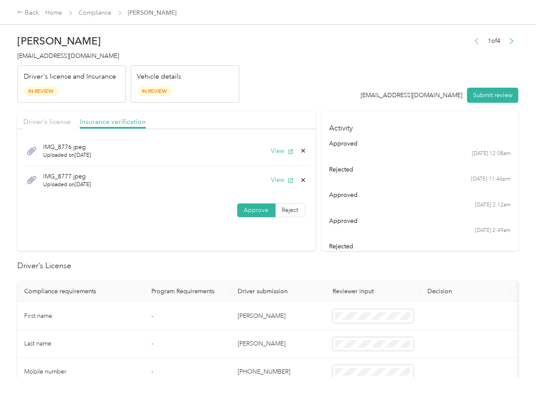
click at [275, 155] on div "IMG_8776.jpeg Uploaded on [DATE] View" at bounding box center [166, 150] width 286 height 29
click at [284, 148] on button "View" at bounding box center [282, 150] width 22 height 9
click at [280, 178] on button "View" at bounding box center [282, 179] width 22 height 9
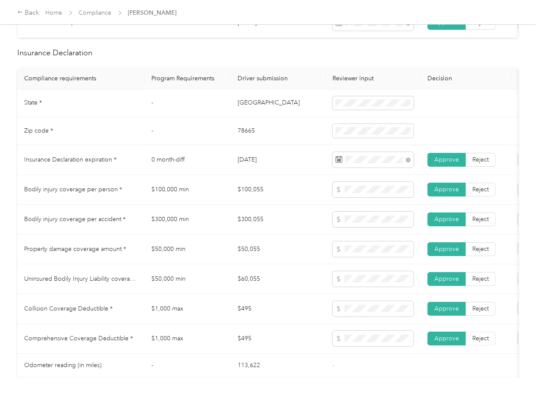
scroll to position [403, 0]
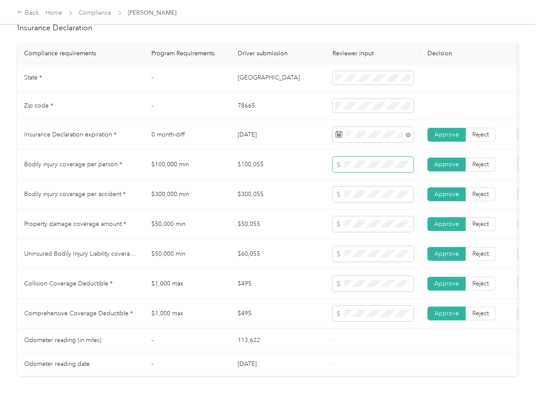
click at [326, 173] on td at bounding box center [373, 165] width 95 height 30
click at [312, 204] on tr "Bodily injury coverage per accident * $300,000 min $300,055 Approve Reject" at bounding box center [321, 194] width 608 height 30
click at [302, 236] on tr "Property damage coverage amount * $50,000 min $50,055 Approve Reject" at bounding box center [321, 224] width 608 height 30
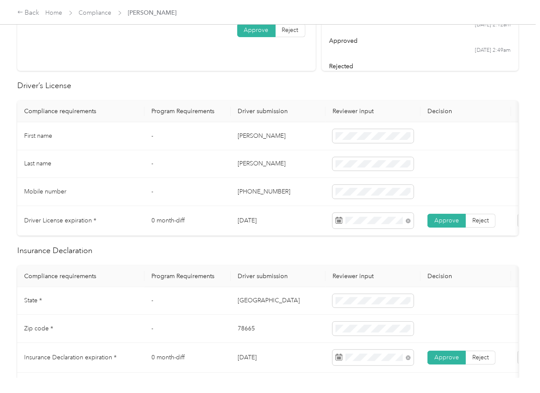
scroll to position [0, 0]
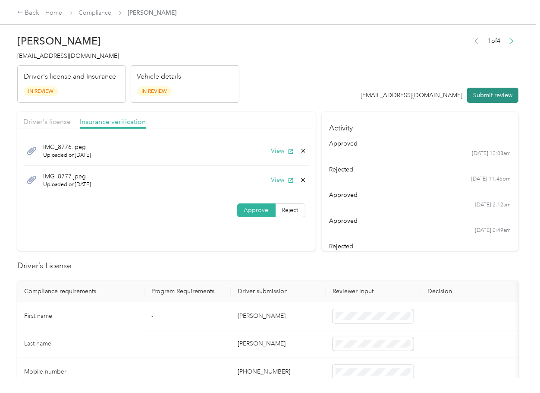
click at [479, 96] on button "Submit review" at bounding box center [492, 95] width 51 height 15
click at [90, 55] on span "[EMAIL_ADDRESS][DOMAIN_NAME]" at bounding box center [68, 55] width 102 height 7
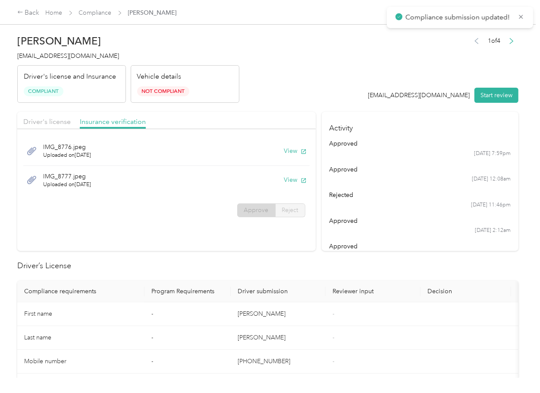
click at [359, 286] on th "Reviewer input" at bounding box center [373, 291] width 95 height 22
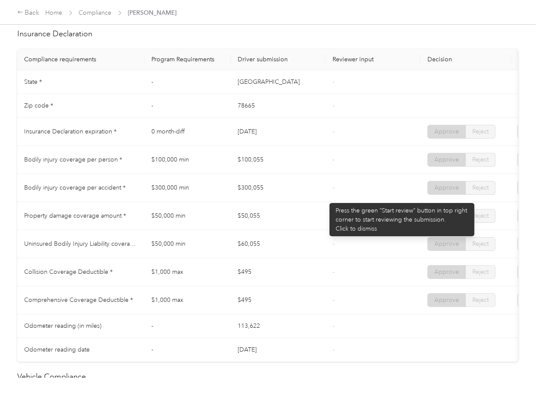
scroll to position [403, 0]
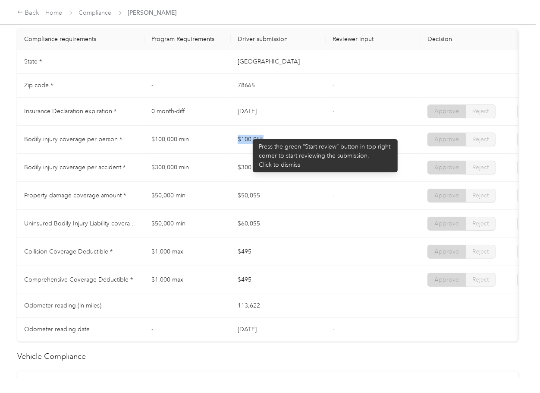
click at [280, 145] on td "$100,055" at bounding box center [278, 140] width 95 height 28
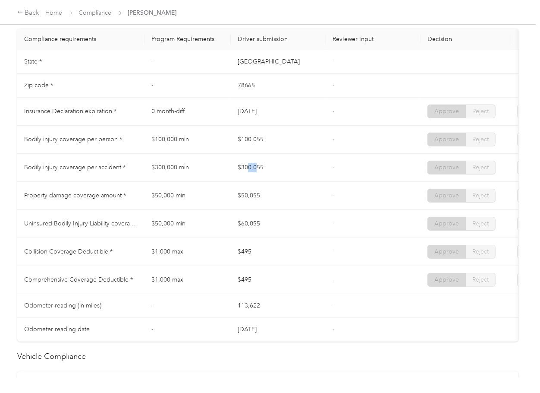
drag, startPoint x: 247, startPoint y: 166, endPoint x: 282, endPoint y: 179, distance: 37.4
click at [286, 171] on td "$300,055" at bounding box center [278, 168] width 95 height 28
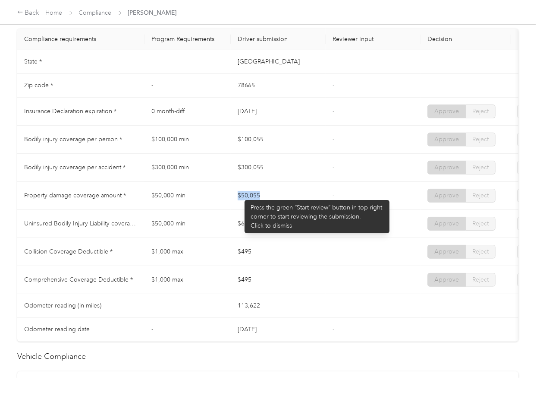
drag, startPoint x: 271, startPoint y: 205, endPoint x: 280, endPoint y: 206, distance: 9.5
click at [280, 206] on td "$50,055" at bounding box center [278, 196] width 95 height 28
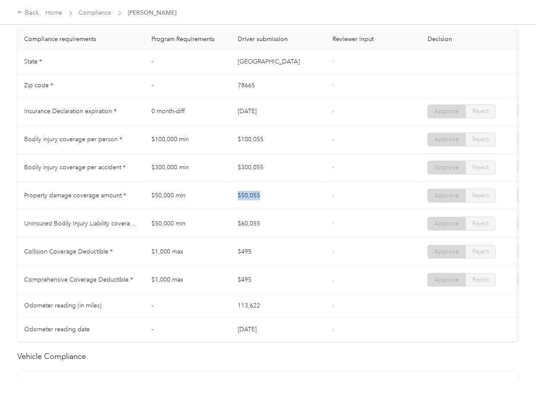
click at [320, 203] on td "$50,055" at bounding box center [278, 196] width 95 height 28
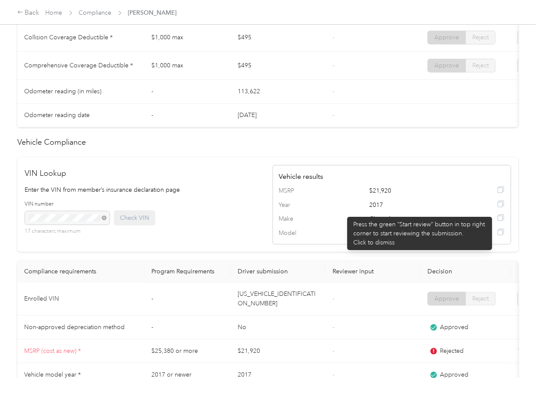
scroll to position [765, 0]
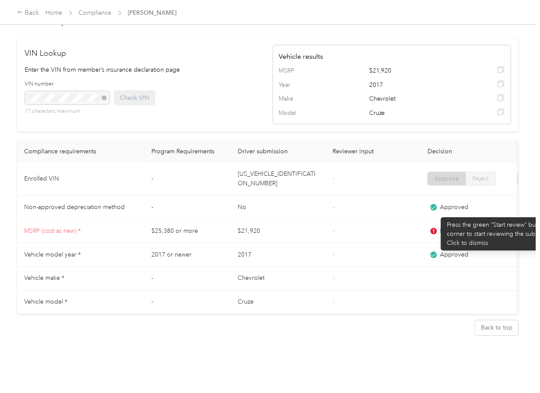
click at [437, 228] on icon at bounding box center [434, 231] width 6 height 6
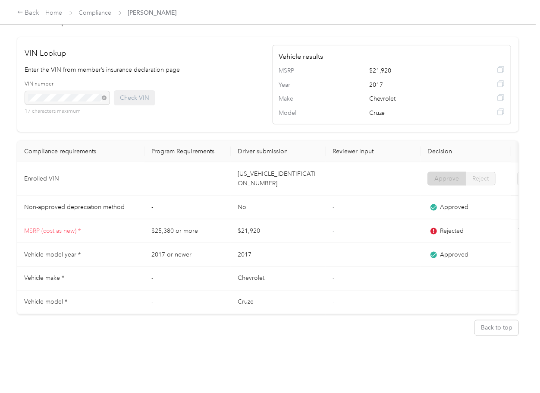
click at [283, 166] on td "[US_VEHICLE_IDENTIFICATION_NUMBER]" at bounding box center [278, 178] width 95 height 33
click at [341, 219] on td "-" at bounding box center [373, 231] width 95 height 24
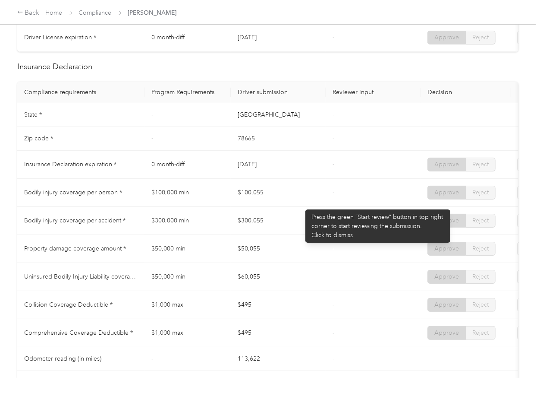
scroll to position [420, 0]
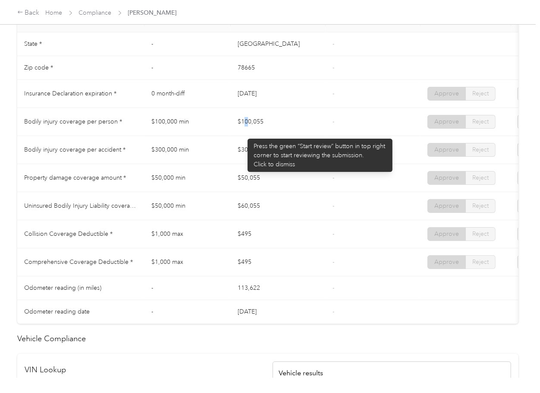
drag, startPoint x: 243, startPoint y: 134, endPoint x: 266, endPoint y: 134, distance: 22.9
click at [266, 133] on td "$100,055" at bounding box center [278, 122] width 95 height 28
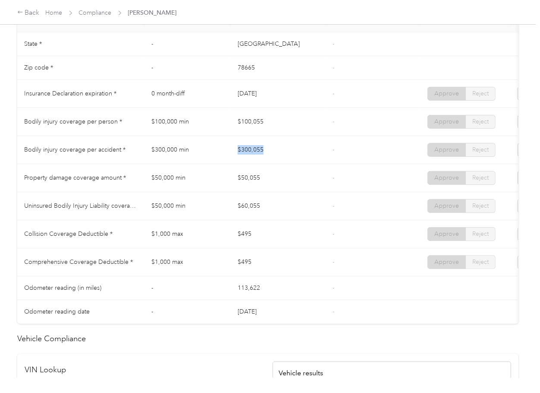
click at [283, 164] on tr "Bodily injury coverage per accident * $300,000 min $300,055 - Approve Reject" at bounding box center [321, 150] width 608 height 28
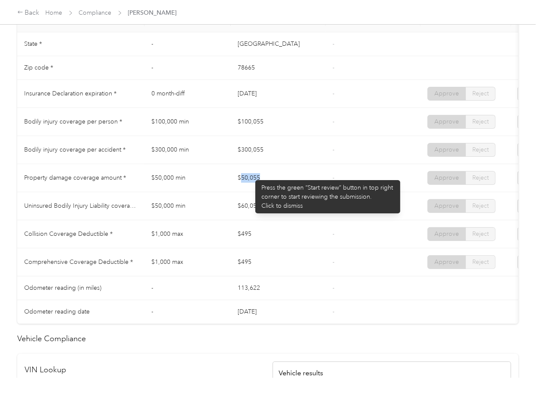
drag, startPoint x: 244, startPoint y: 189, endPoint x: 314, endPoint y: 191, distance: 69.9
click at [307, 191] on td "$50,055" at bounding box center [278, 178] width 95 height 28
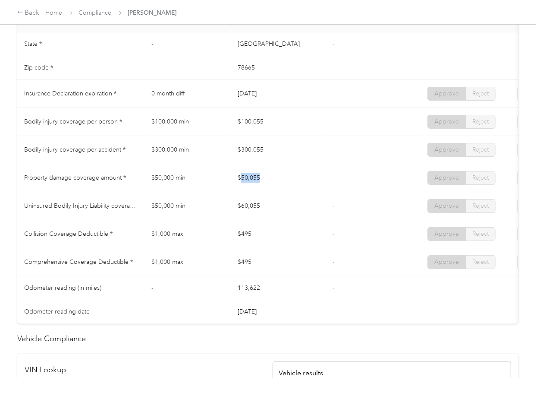
click at [318, 189] on td "$50,055" at bounding box center [278, 178] width 95 height 28
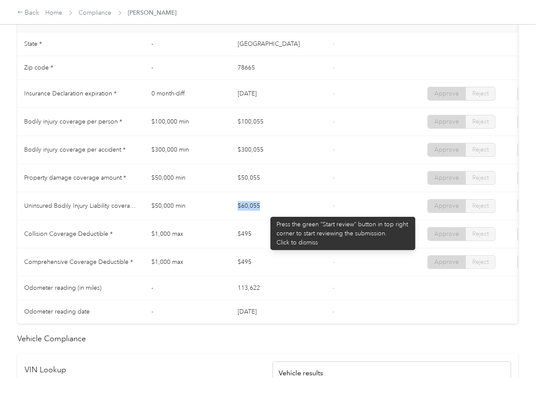
drag, startPoint x: 236, startPoint y: 212, endPoint x: 266, endPoint y: 212, distance: 29.8
click at [266, 212] on td "$60,055" at bounding box center [278, 206] width 95 height 28
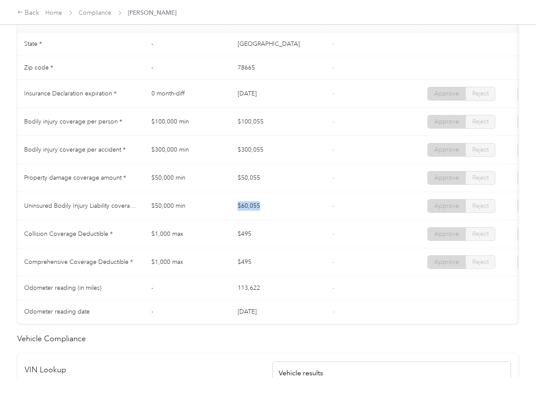
click at [261, 220] on td "$60,055" at bounding box center [278, 206] width 95 height 28
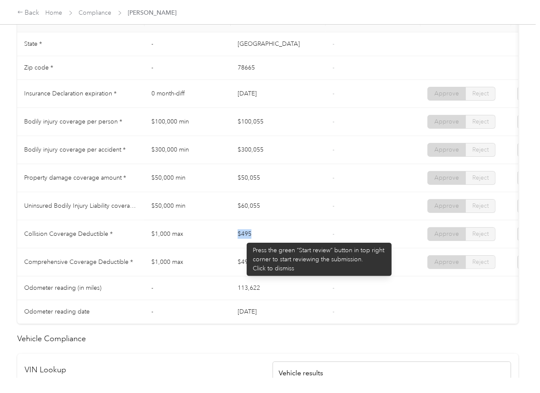
drag, startPoint x: 245, startPoint y: 241, endPoint x: 265, endPoint y: 245, distance: 20.2
click at [265, 244] on td "$495" at bounding box center [278, 234] width 95 height 28
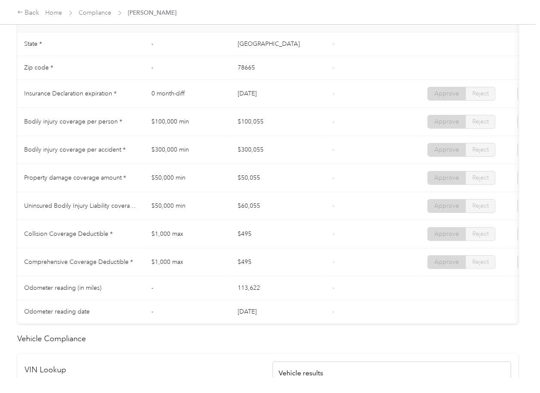
drag, startPoint x: 246, startPoint y: 273, endPoint x: 286, endPoint y: 275, distance: 39.7
click at [264, 273] on td "$495" at bounding box center [278, 262] width 95 height 28
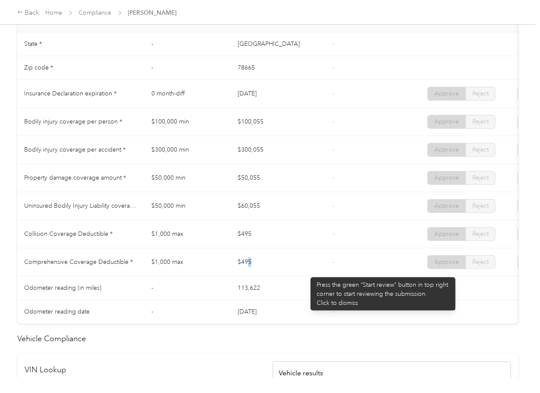
click at [306, 273] on td "$495" at bounding box center [278, 262] width 95 height 28
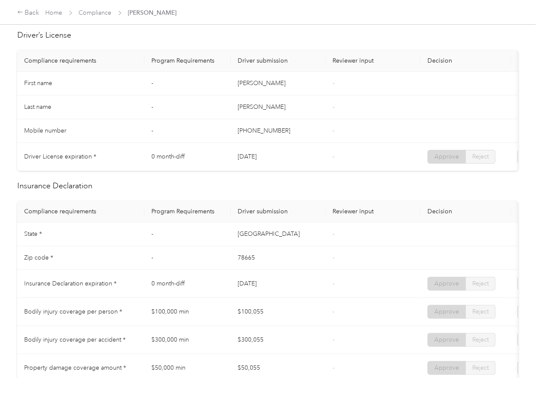
scroll to position [0, 0]
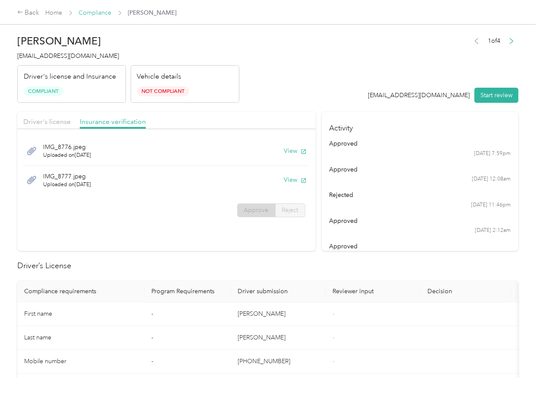
click at [98, 14] on link "Compliance" at bounding box center [95, 12] width 33 height 7
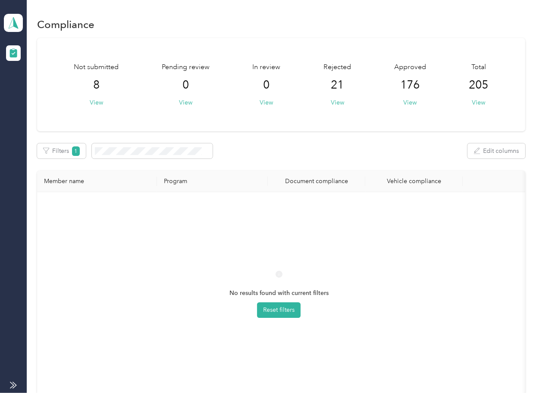
click at [332, 175] on th "Document compliance" at bounding box center [317, 181] width 98 height 22
click at [244, 179] on th "Program" at bounding box center [212, 181] width 111 height 22
click at [75, 147] on span "1" at bounding box center [76, 150] width 8 height 9
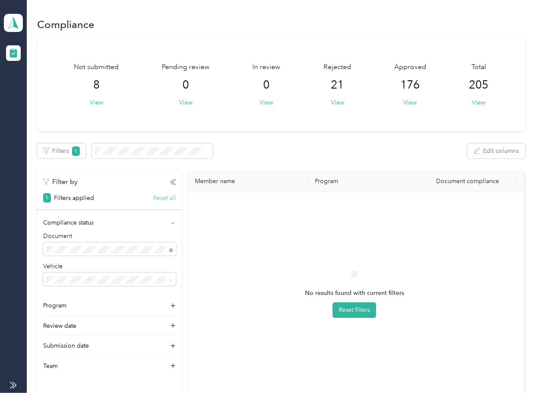
click at [163, 195] on button "Reset all" at bounding box center [164, 197] width 23 height 9
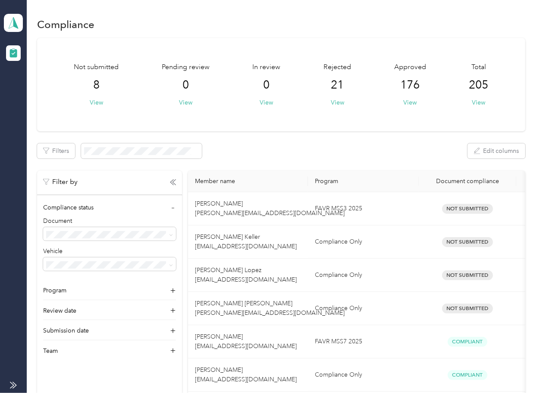
click at [352, 134] on div "Not submitted 8 View Pending review 0 View In review 0 View Rejected 21 View Ap…" at bounding box center [281, 295] width 488 height 514
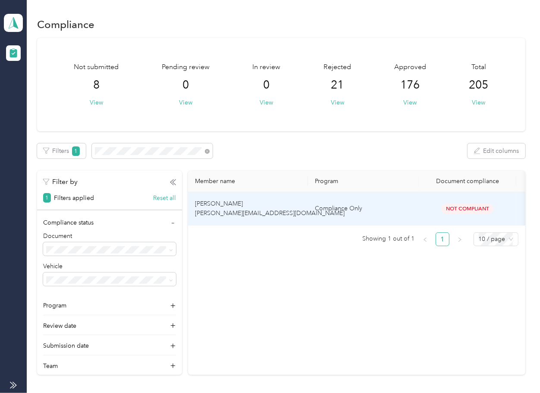
click at [249, 204] on td "[PERSON_NAME] [PERSON_NAME][EMAIL_ADDRESS][DOMAIN_NAME]" at bounding box center [248, 208] width 120 height 33
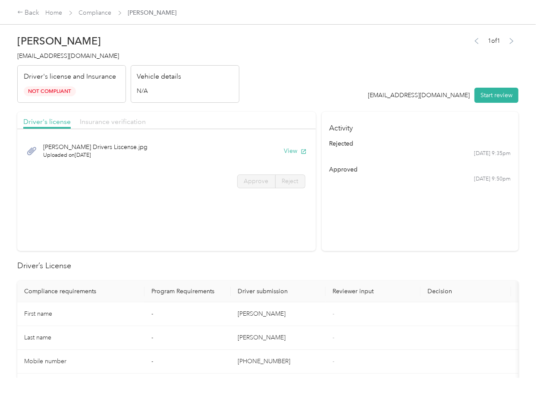
click at [119, 121] on span "Insurance verification" at bounding box center [113, 121] width 66 height 8
click at [287, 151] on button "View" at bounding box center [295, 150] width 22 height 9
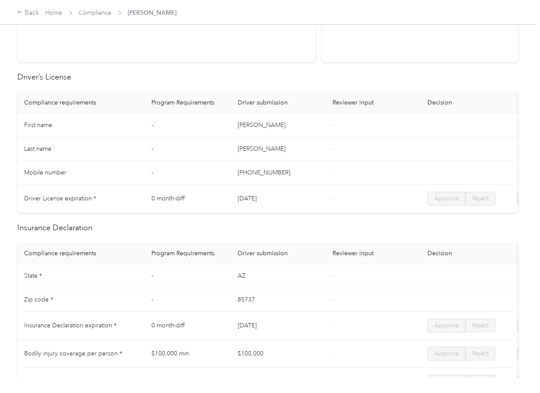
scroll to position [345, 0]
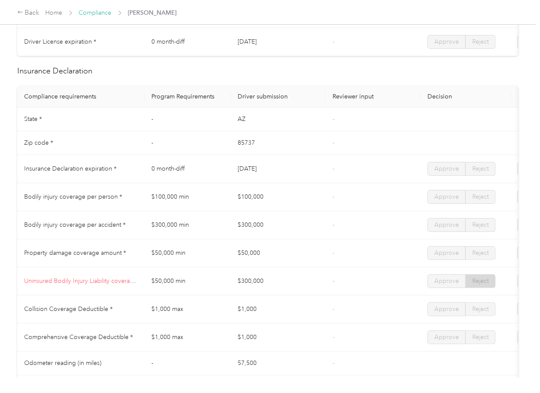
click at [99, 12] on link "Compliance" at bounding box center [95, 12] width 33 height 7
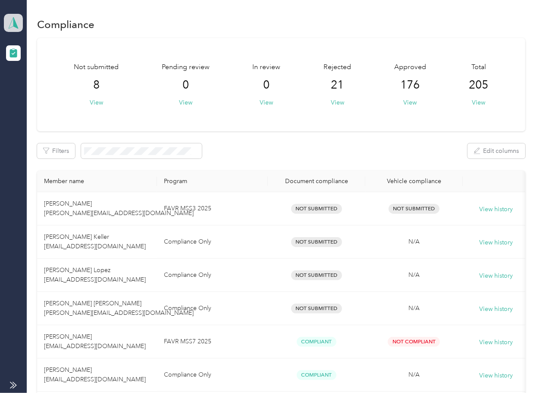
click at [15, 16] on span at bounding box center [13, 23] width 19 height 18
click at [52, 92] on div "Log out" at bounding box center [95, 90] width 170 height 15
